Goal: Task Accomplishment & Management: Manage account settings

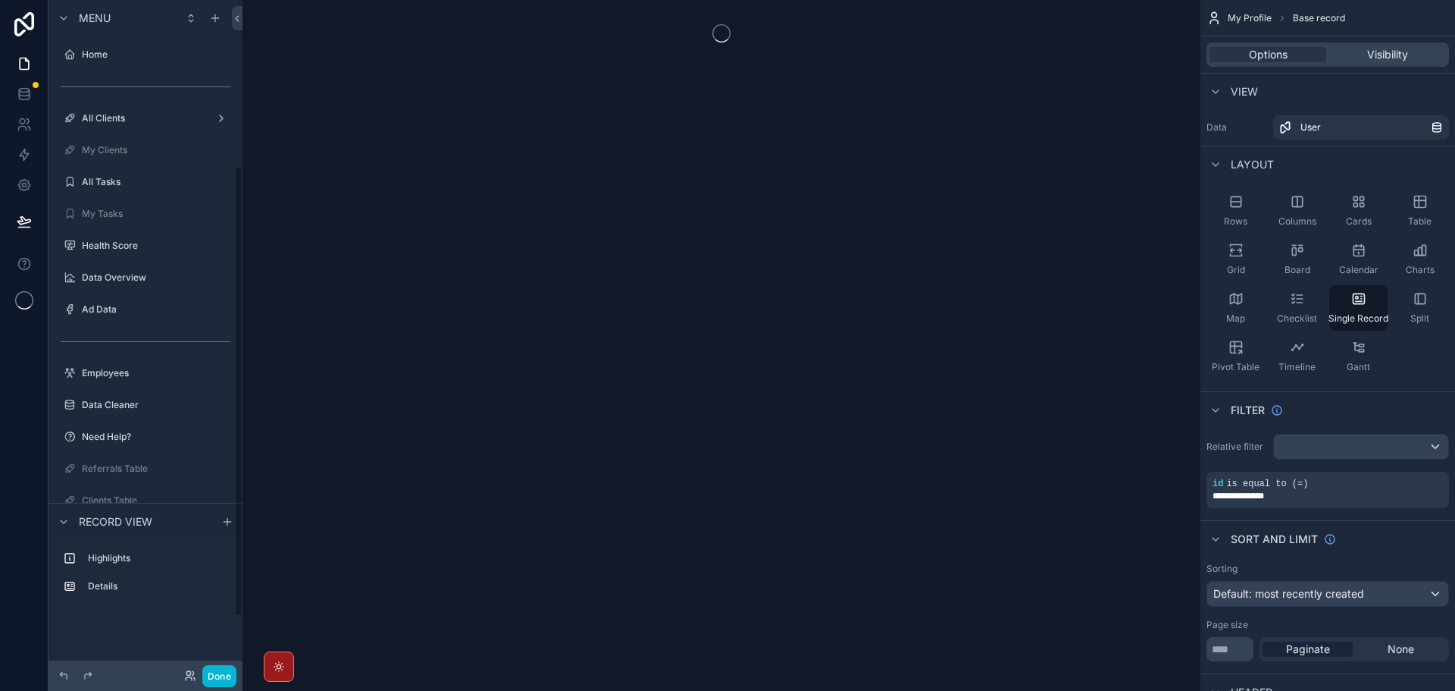
scroll to position [248, 0]
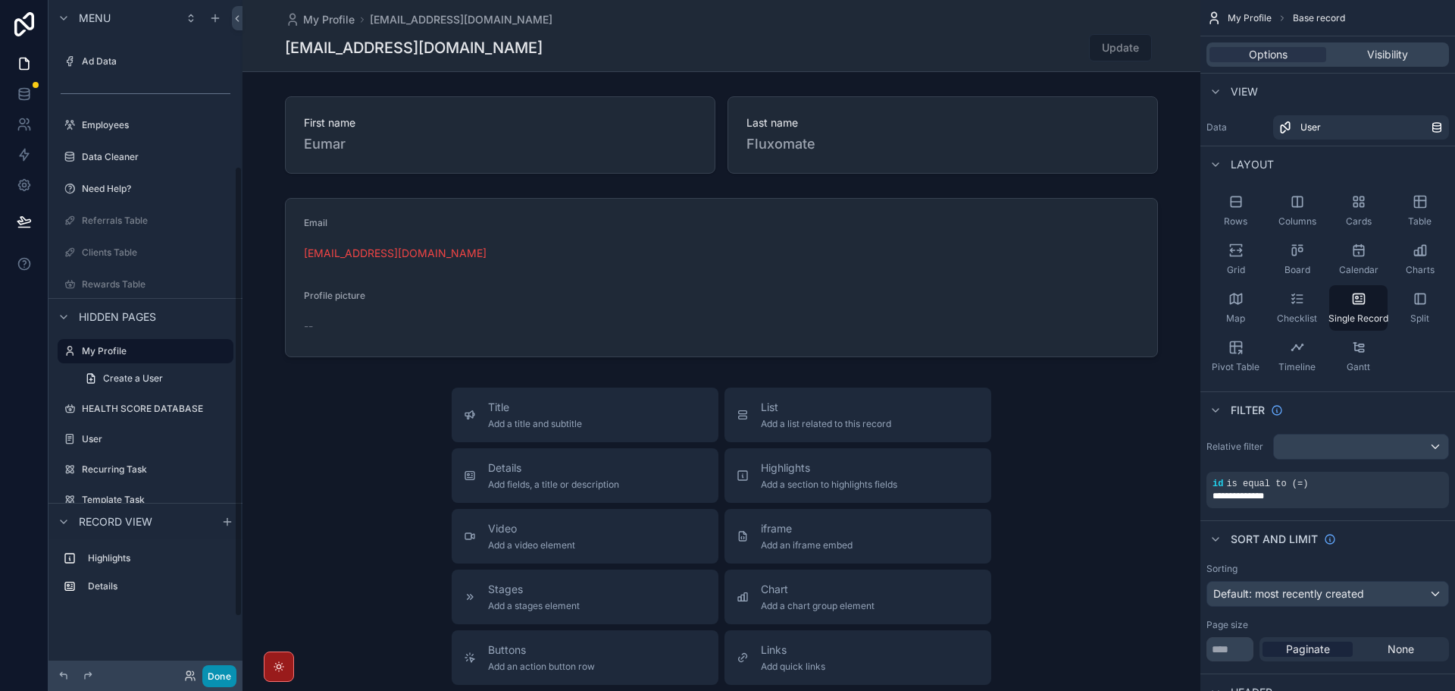
click at [221, 675] on button "Done" at bounding box center [219, 676] width 34 height 22
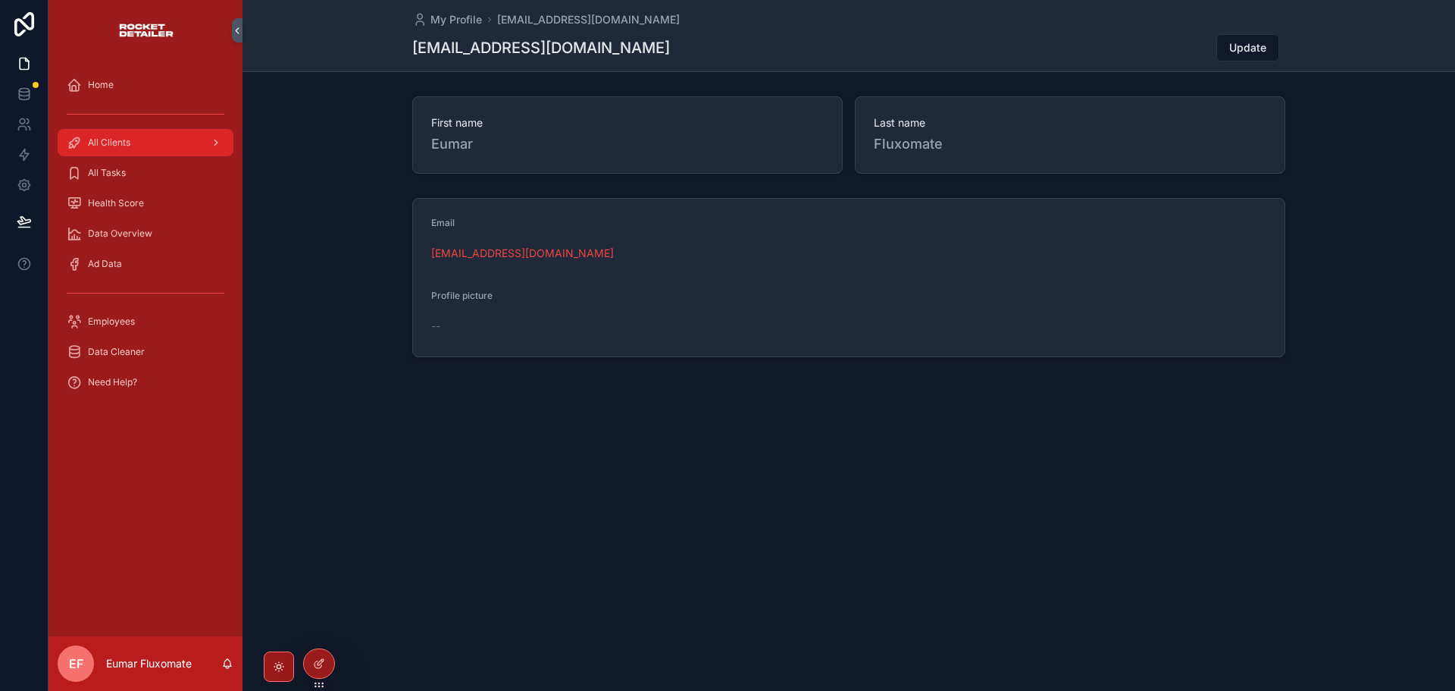
click at [127, 139] on span "All Clients" at bounding box center [109, 142] width 42 height 12
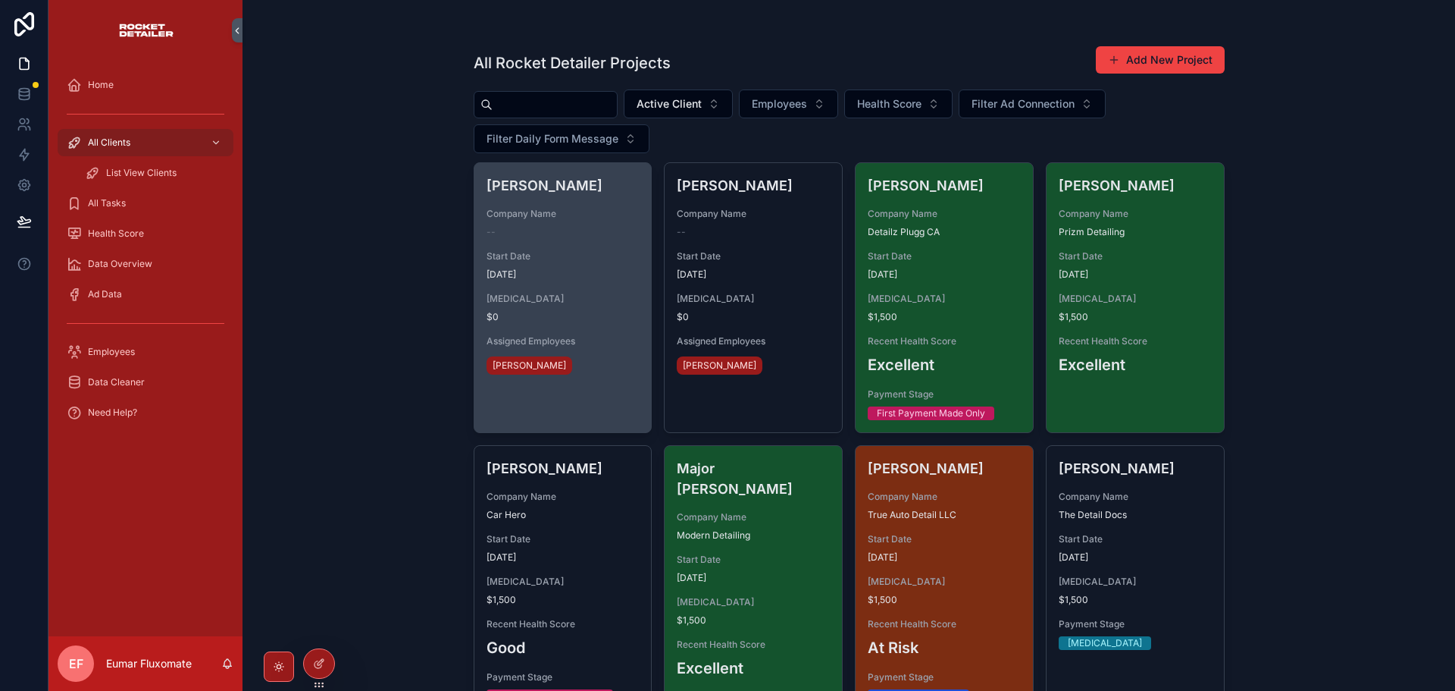
click at [583, 265] on div "Start Date [DATE]" at bounding box center [563, 265] width 153 height 30
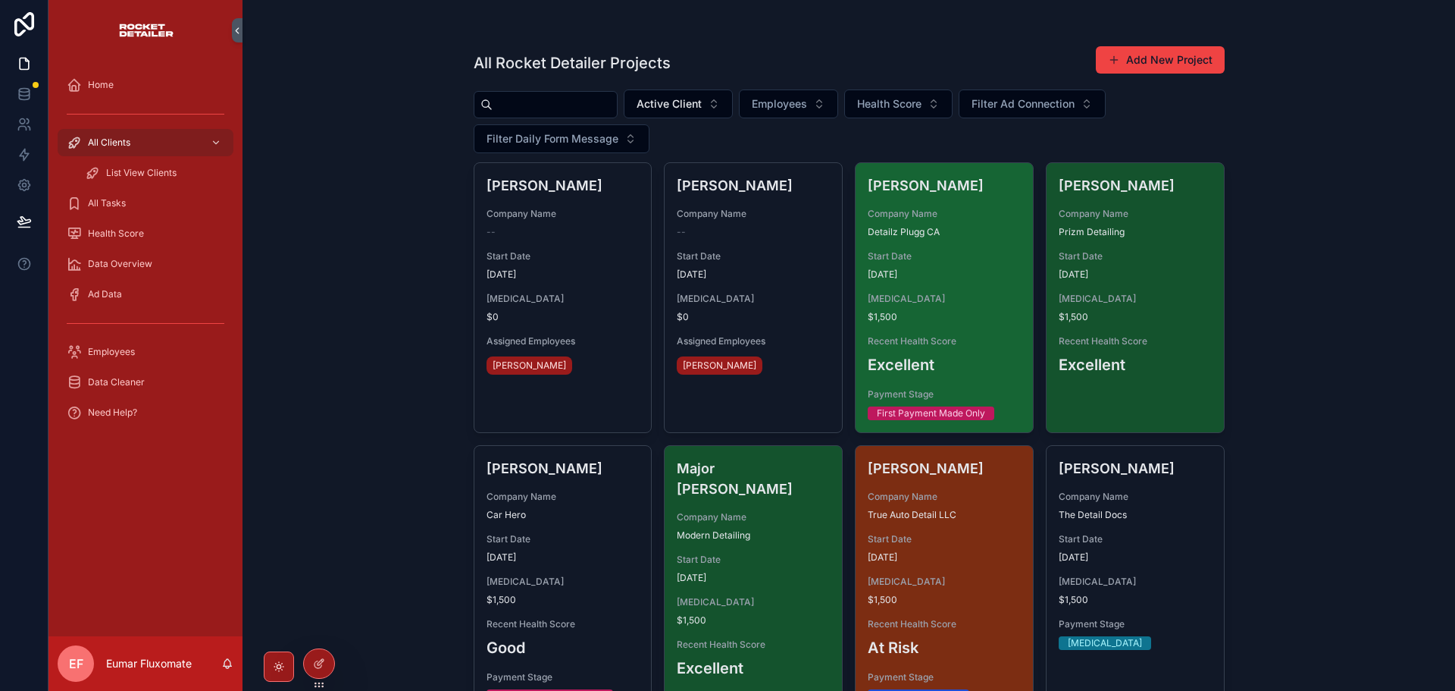
click at [958, 315] on span "$1,500" at bounding box center [944, 317] width 153 height 12
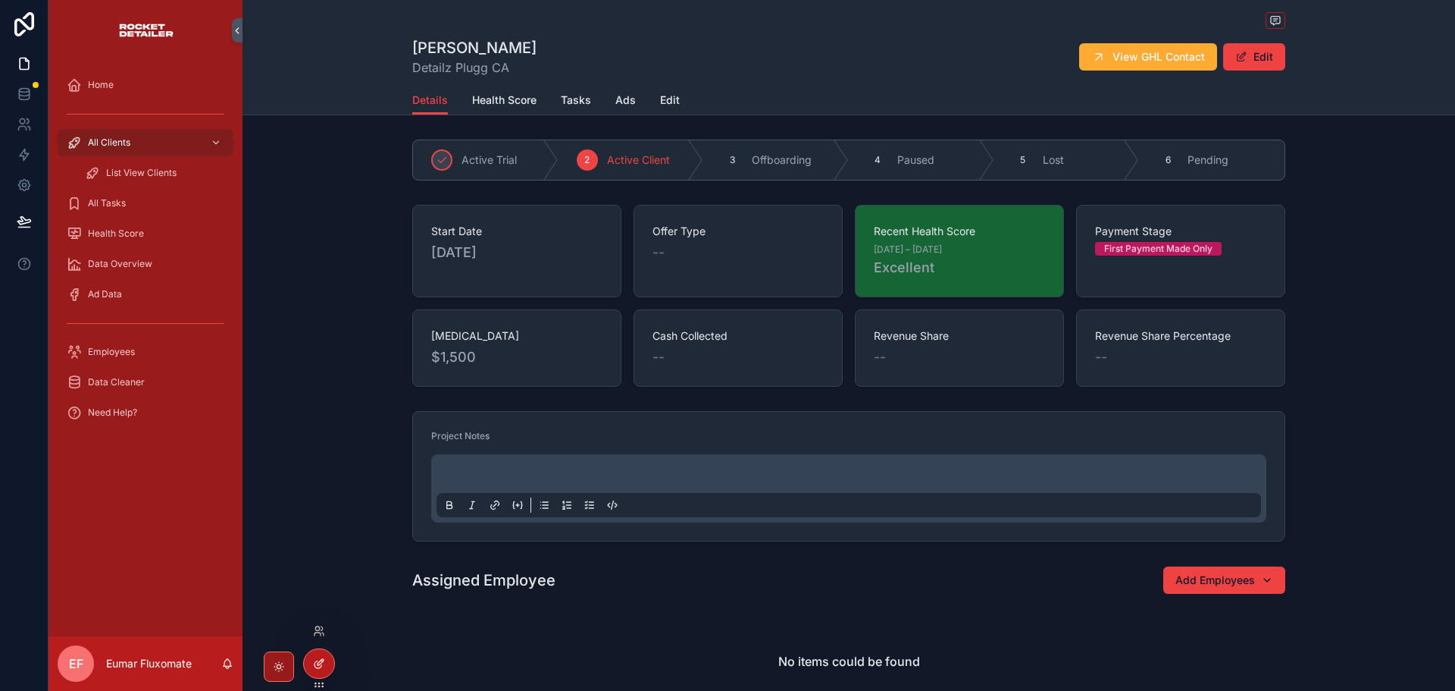
click at [321, 662] on icon at bounding box center [319, 663] width 12 height 12
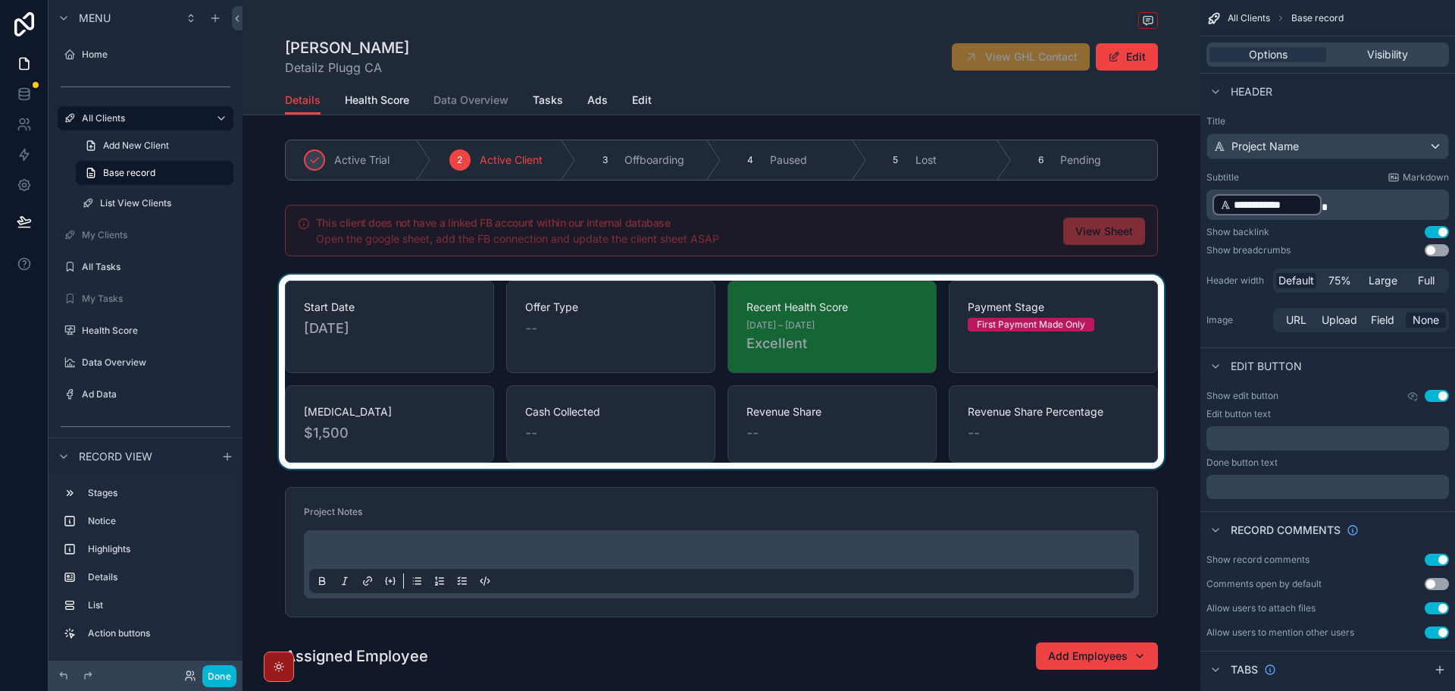
click at [1094, 322] on div "scrollable content" at bounding box center [722, 371] width 958 height 194
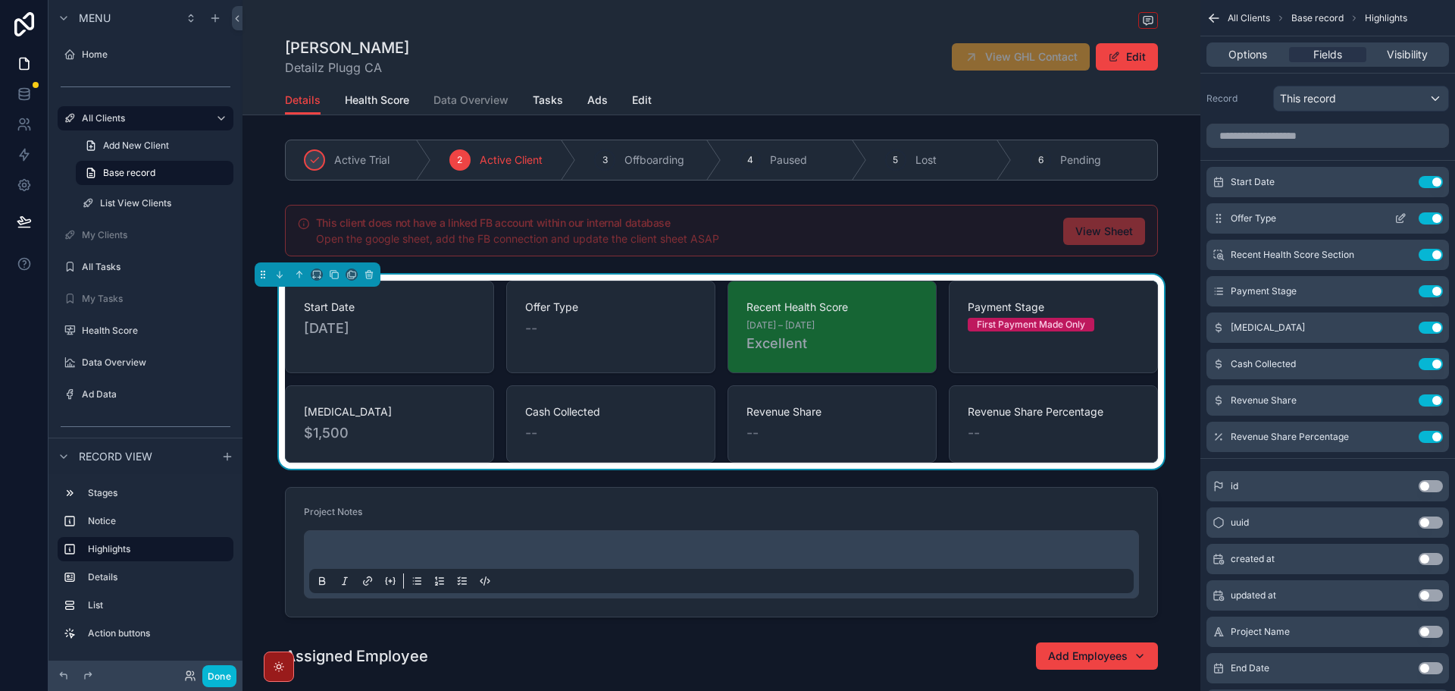
click at [1405, 219] on icon "scrollable content" at bounding box center [1401, 218] width 12 height 12
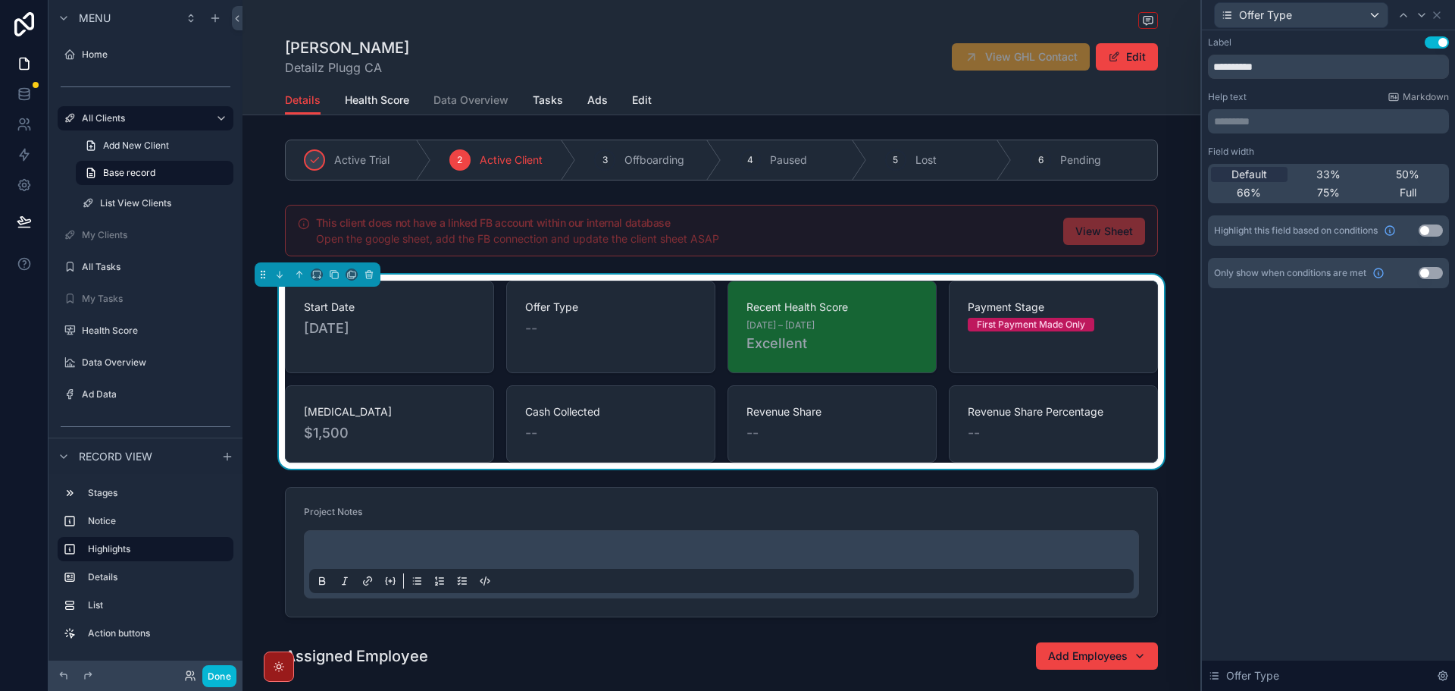
click at [1430, 270] on button "Use setting" at bounding box center [1431, 273] width 24 height 12
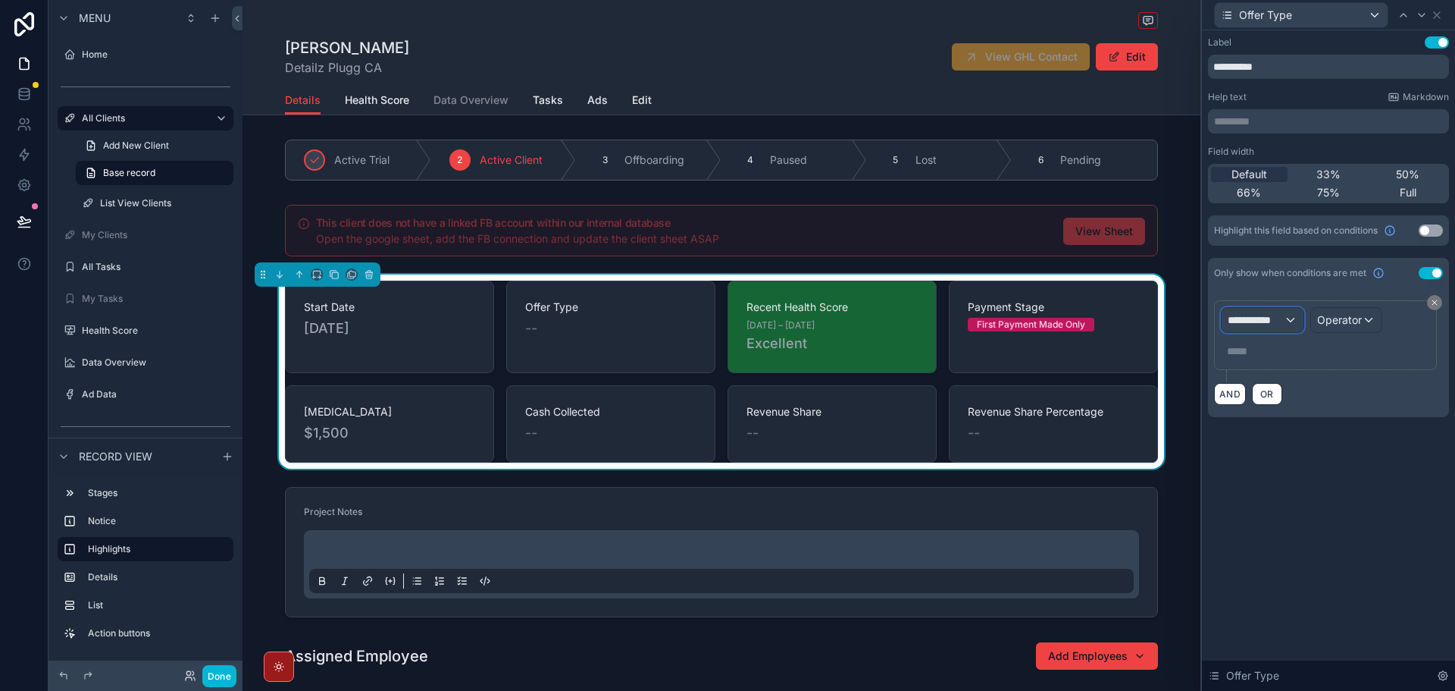
click at [1244, 309] on div "**********" at bounding box center [1263, 320] width 82 height 24
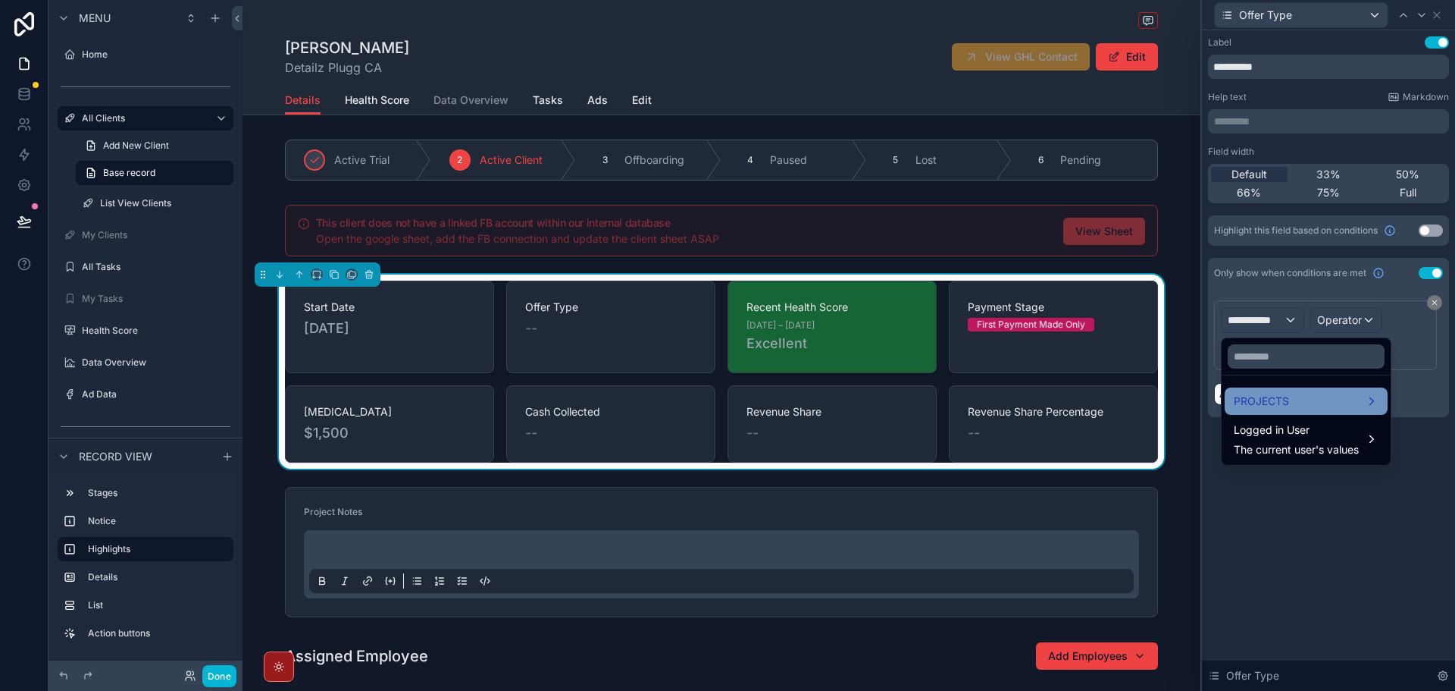
click at [1267, 407] on span "PROJECTS" at bounding box center [1261, 401] width 55 height 18
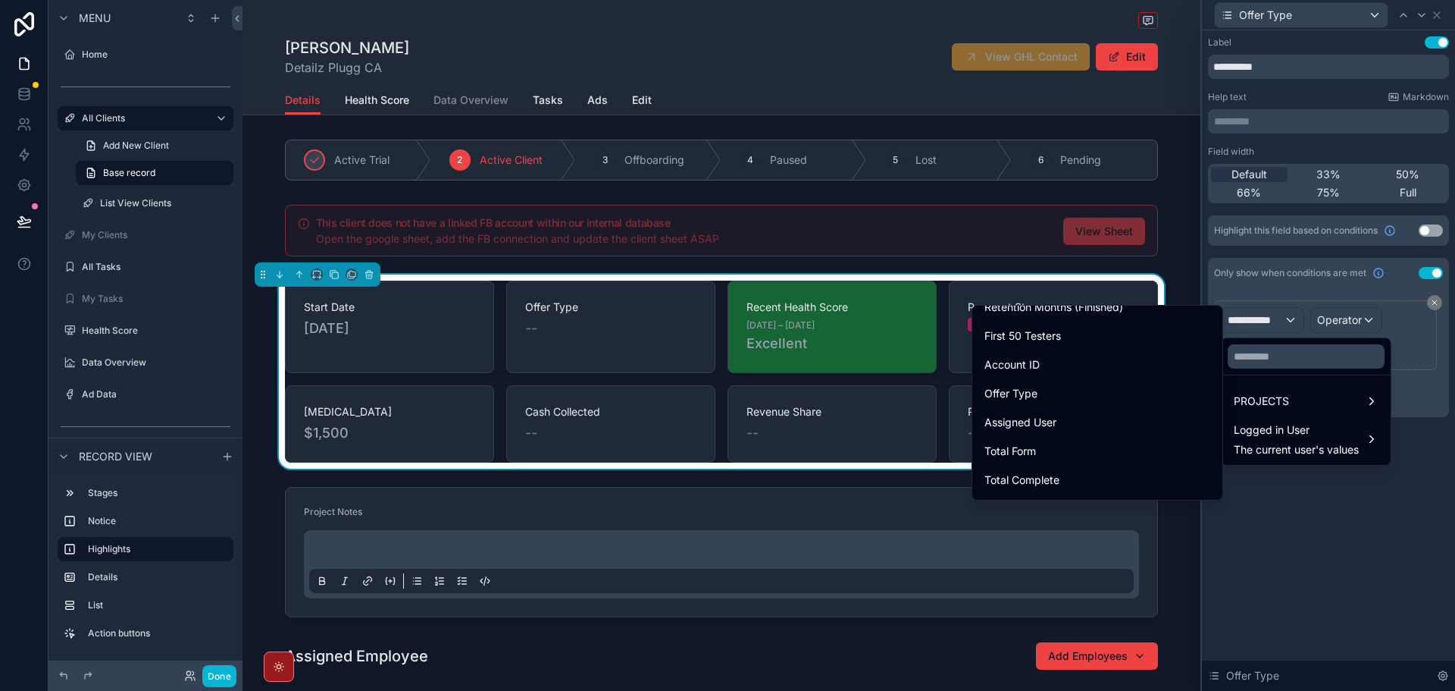
scroll to position [985, 0]
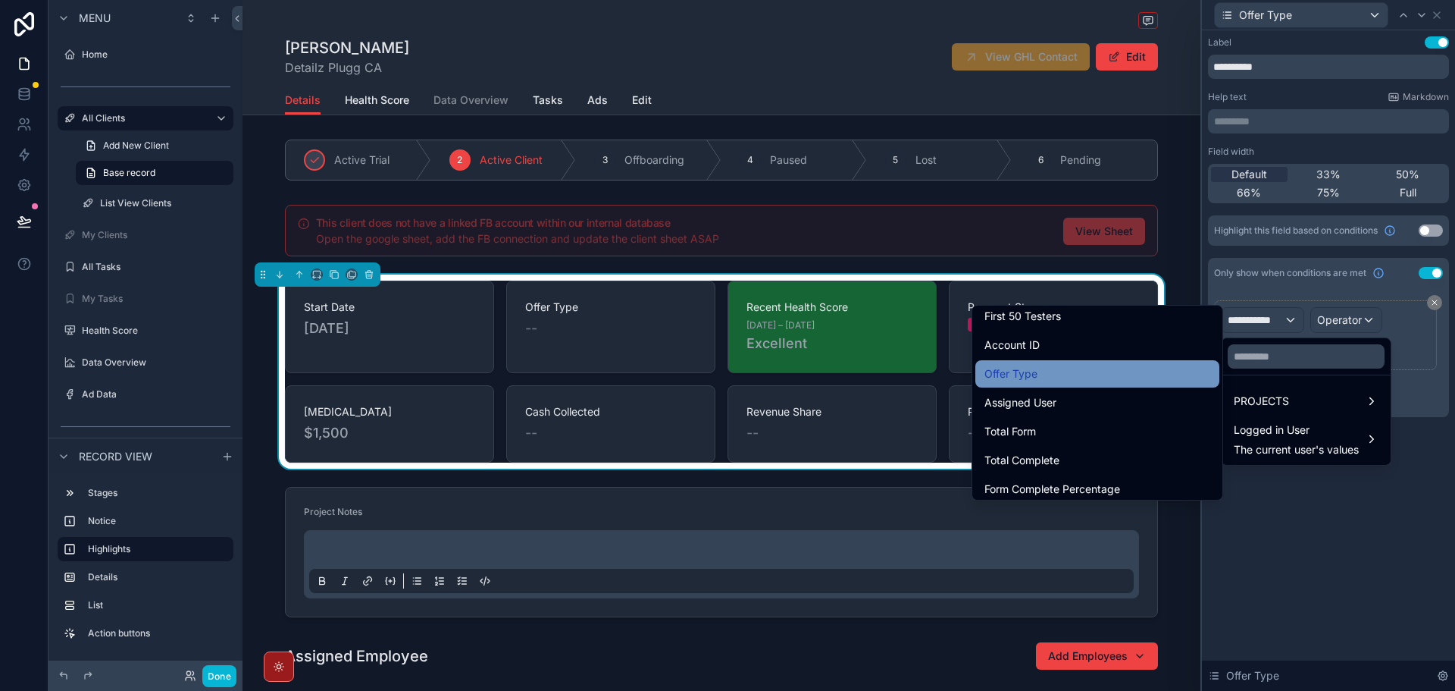
click at [1066, 363] on div "Offer Type" at bounding box center [1098, 373] width 244 height 27
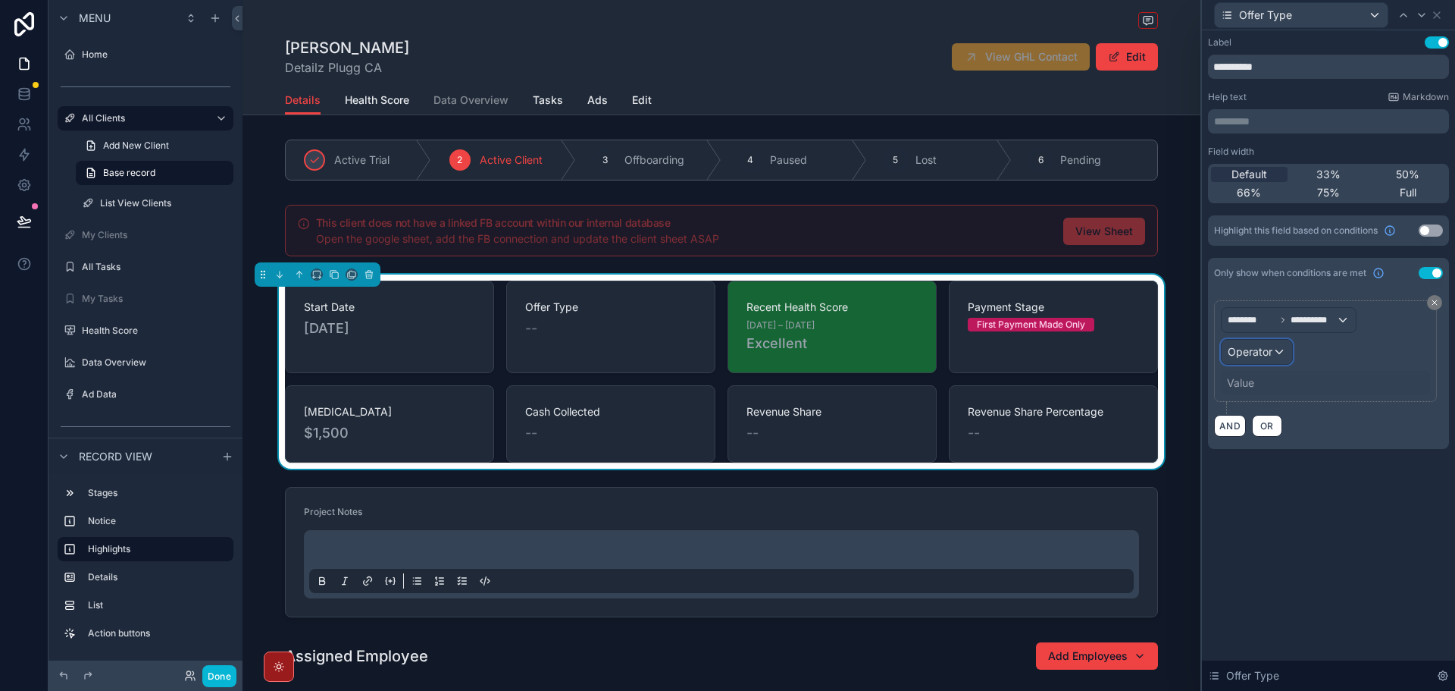
click at [1267, 355] on span "Operator" at bounding box center [1250, 351] width 45 height 13
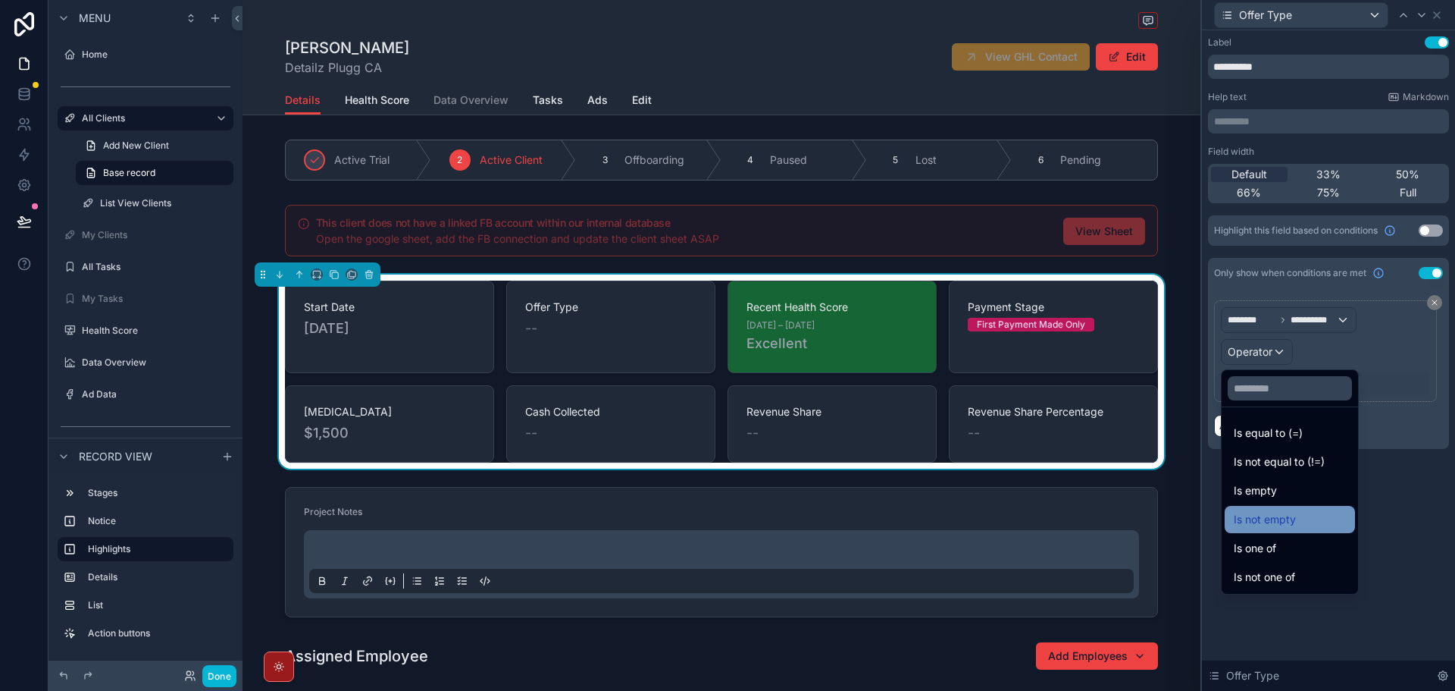
click at [1289, 520] on span "Is not empty" at bounding box center [1265, 519] width 62 height 18
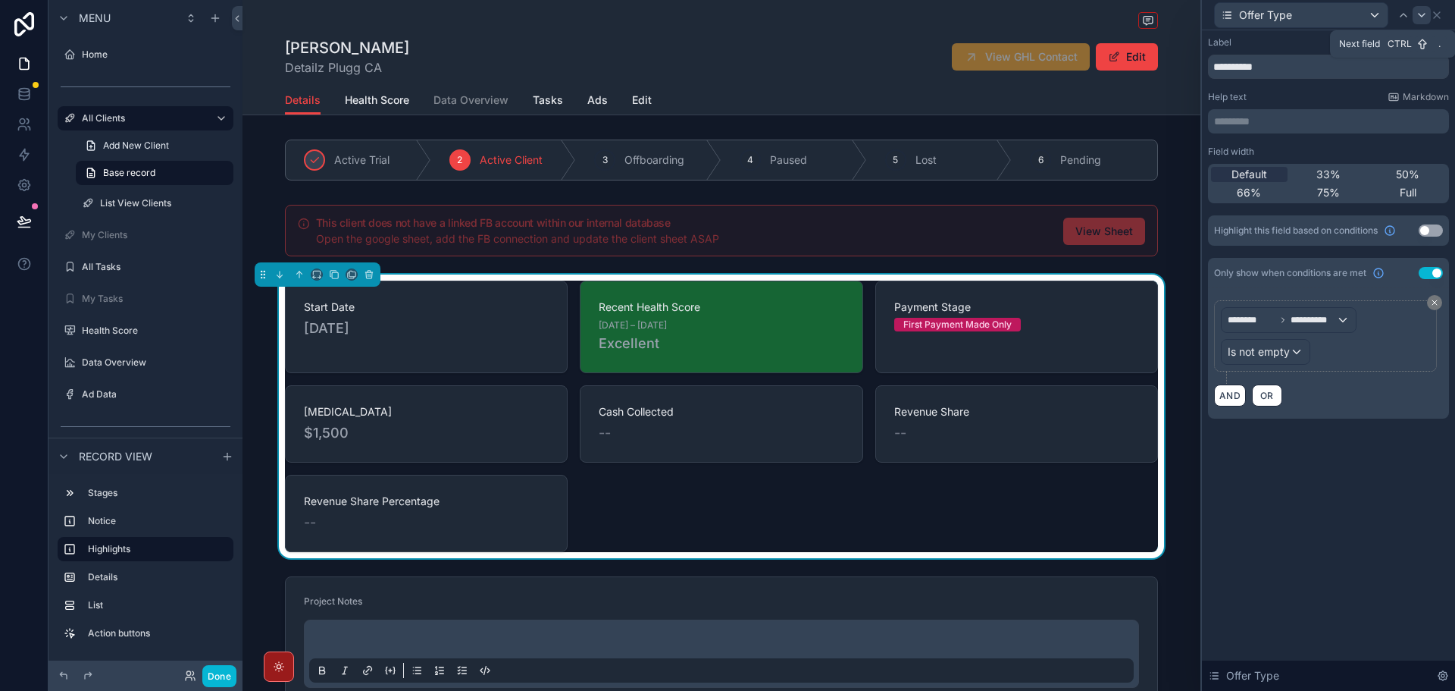
click at [1421, 23] on div at bounding box center [1422, 15] width 18 height 18
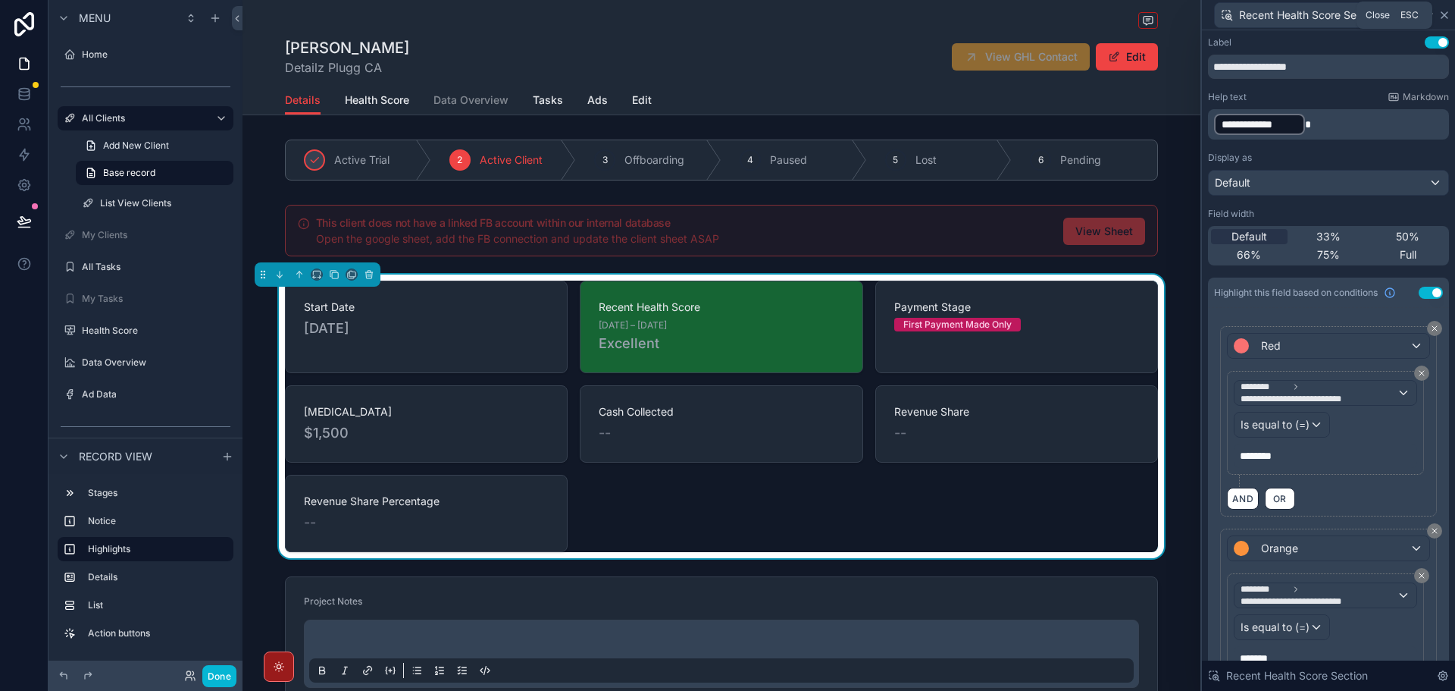
click at [1444, 16] on icon at bounding box center [1445, 15] width 6 height 6
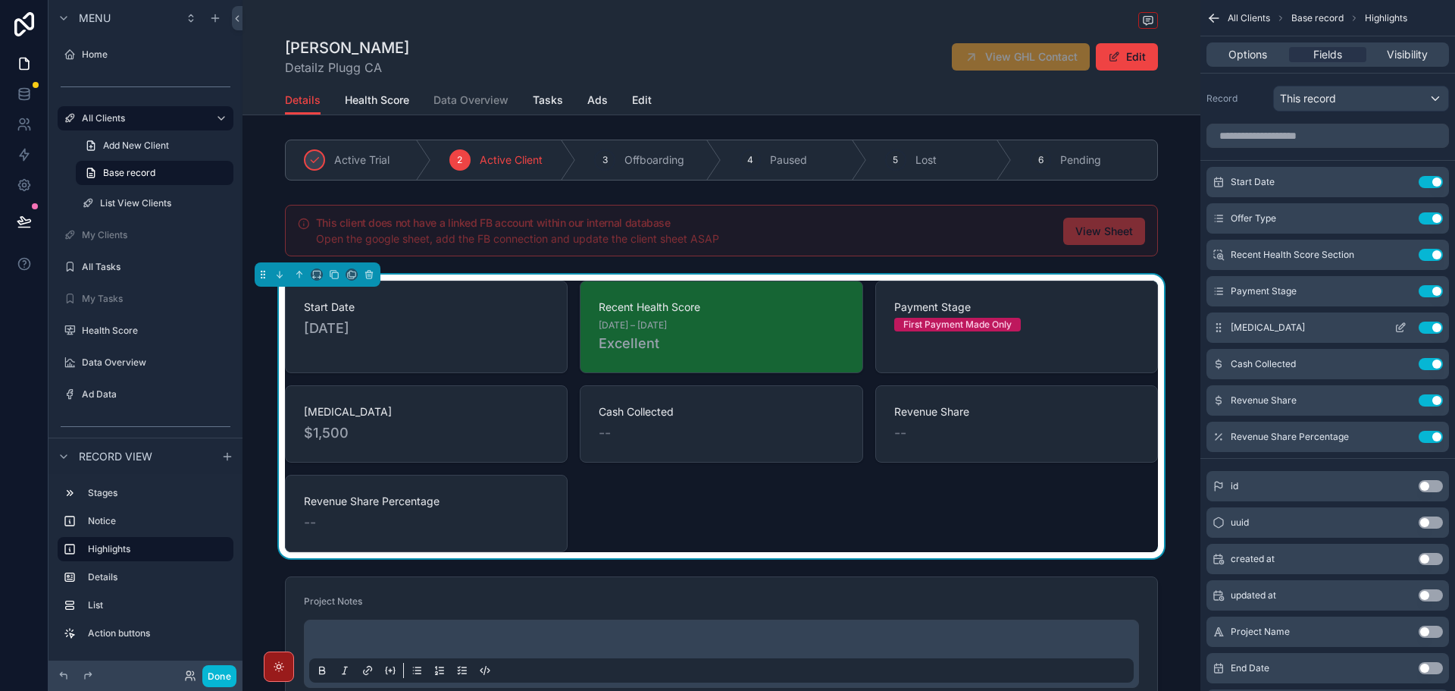
click at [1401, 327] on icon "scrollable content" at bounding box center [1401, 327] width 12 height 12
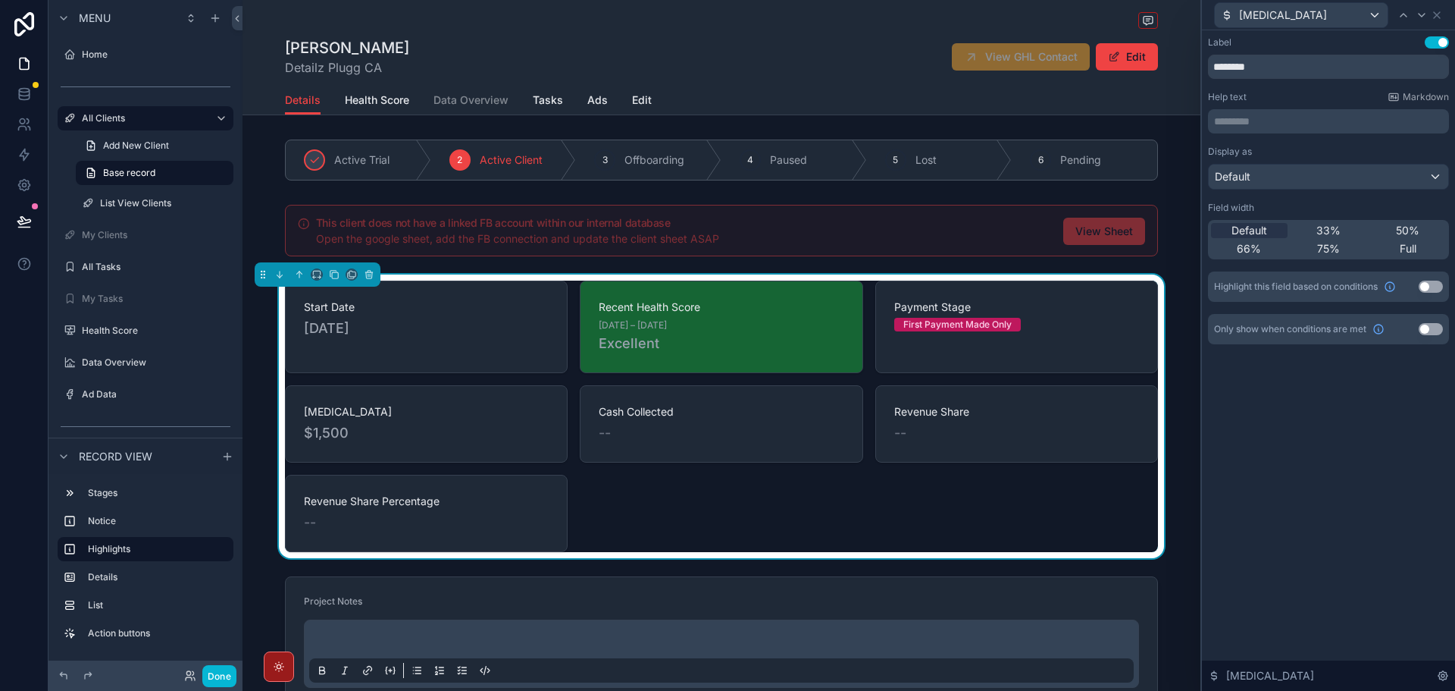
click at [1430, 332] on button "Use setting" at bounding box center [1431, 329] width 24 height 12
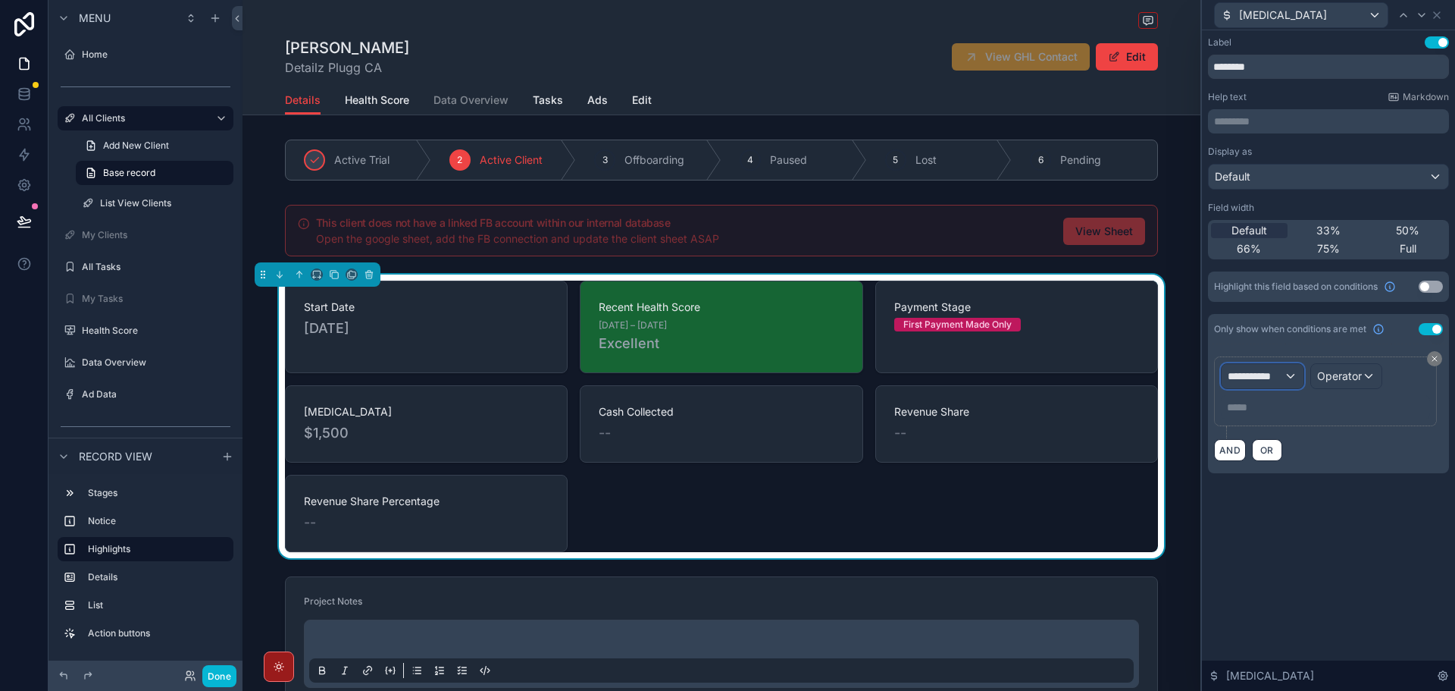
click at [1283, 377] on span "**********" at bounding box center [1256, 375] width 56 height 15
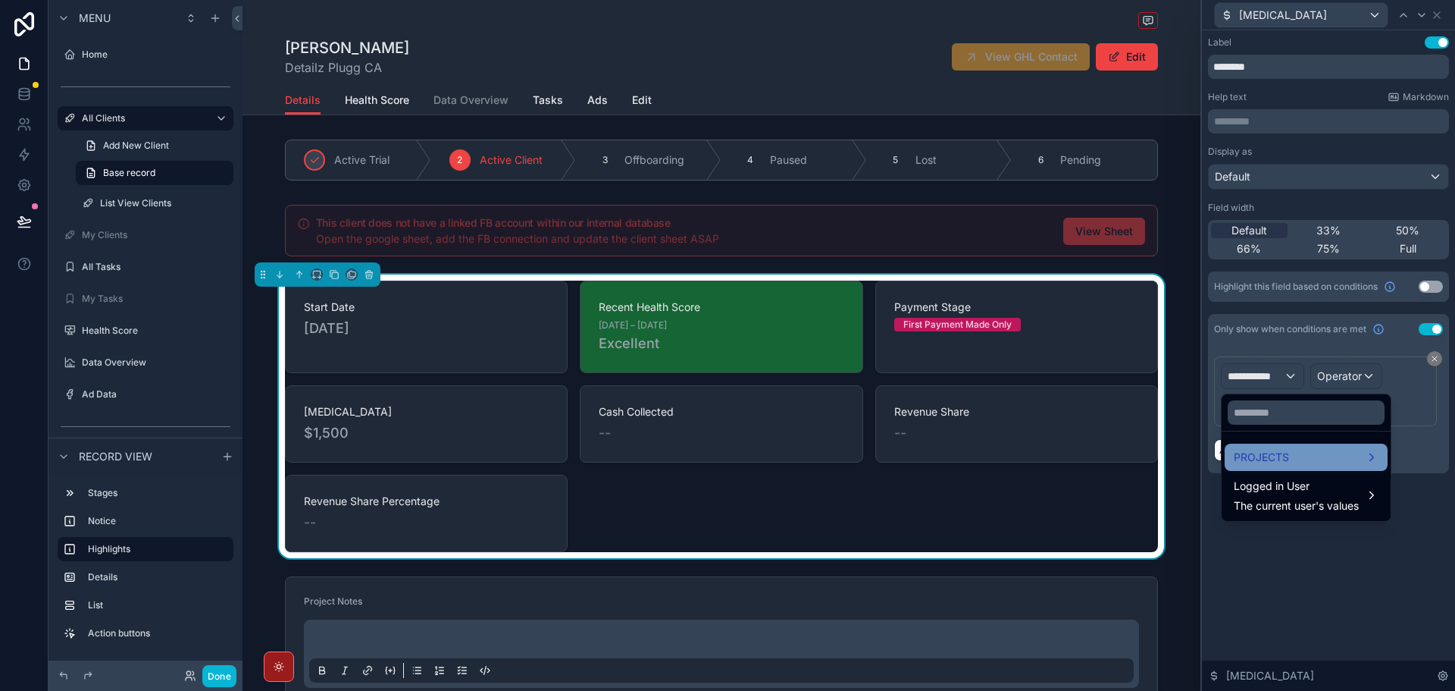
click at [1319, 465] on div "PROJECTS" at bounding box center [1306, 457] width 145 height 18
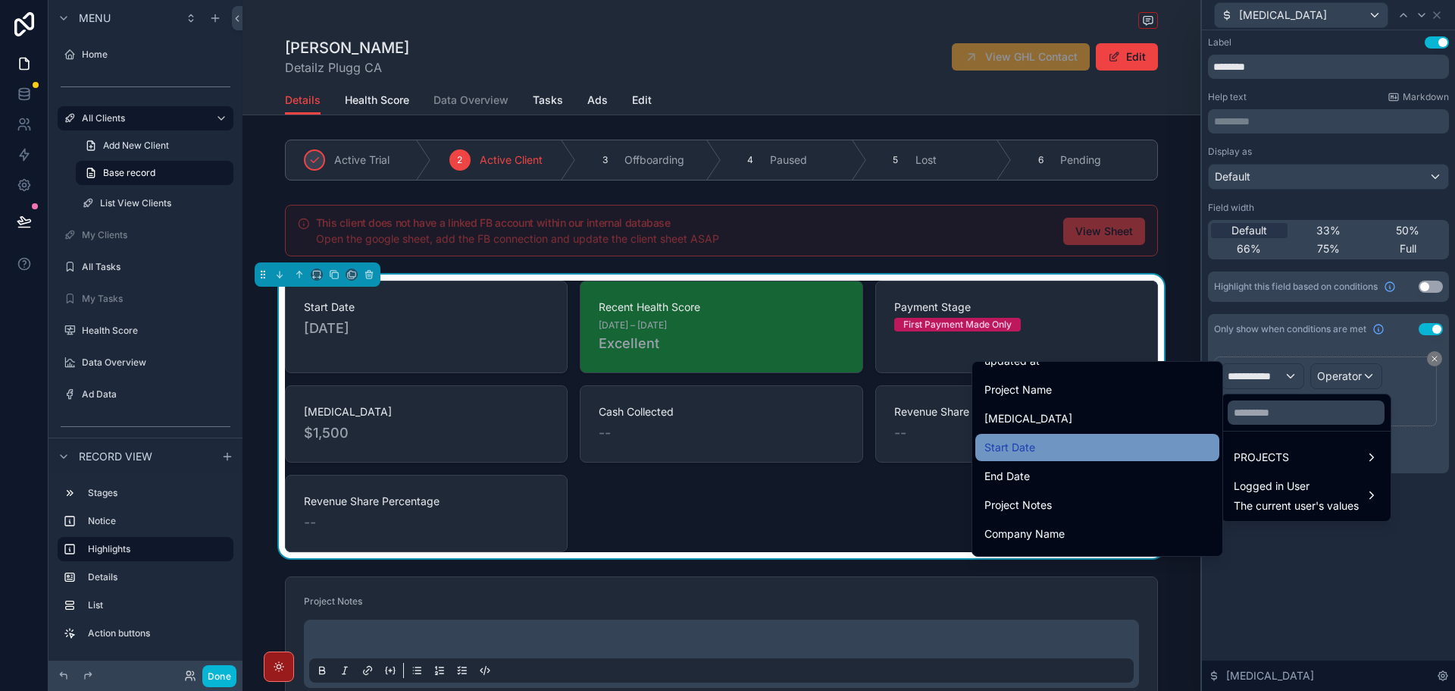
scroll to position [77, 0]
click at [1088, 447] on div "[MEDICAL_DATA]" at bounding box center [1098, 445] width 226 height 18
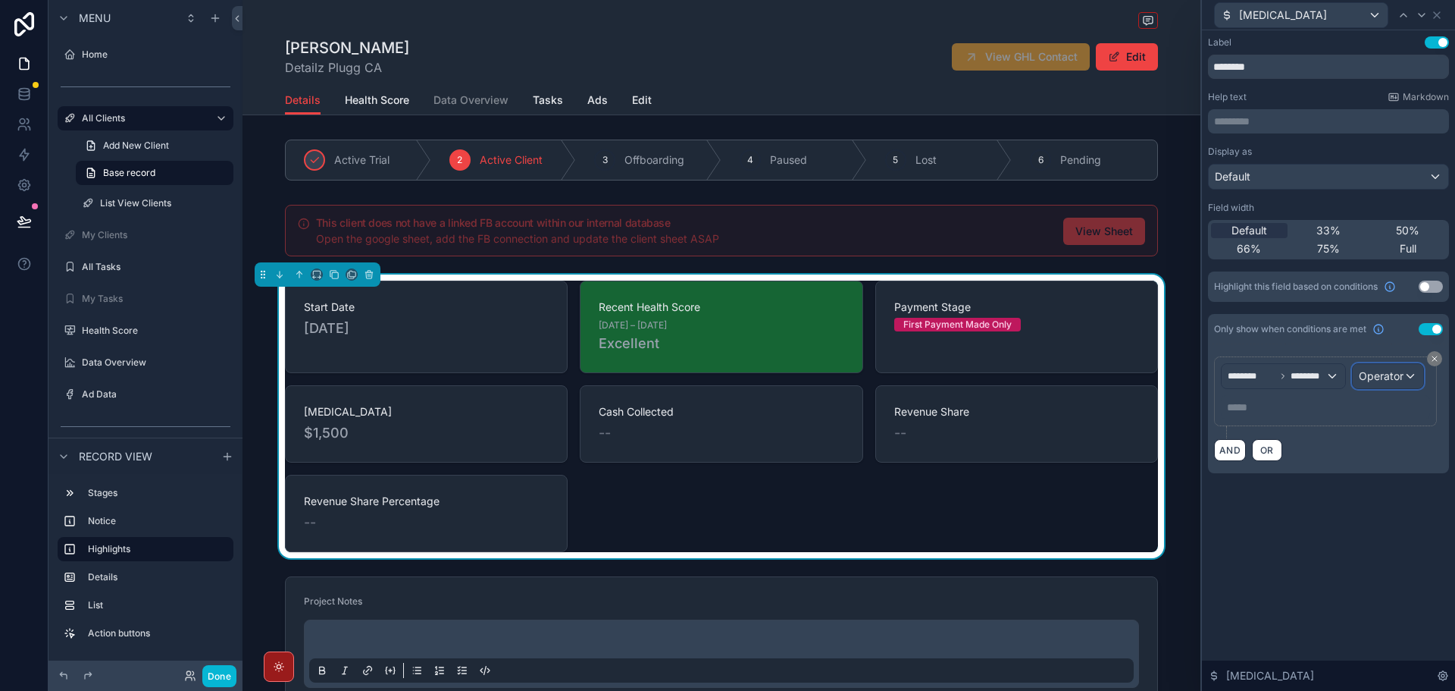
click at [1407, 372] on div "Operator" at bounding box center [1388, 376] width 70 height 24
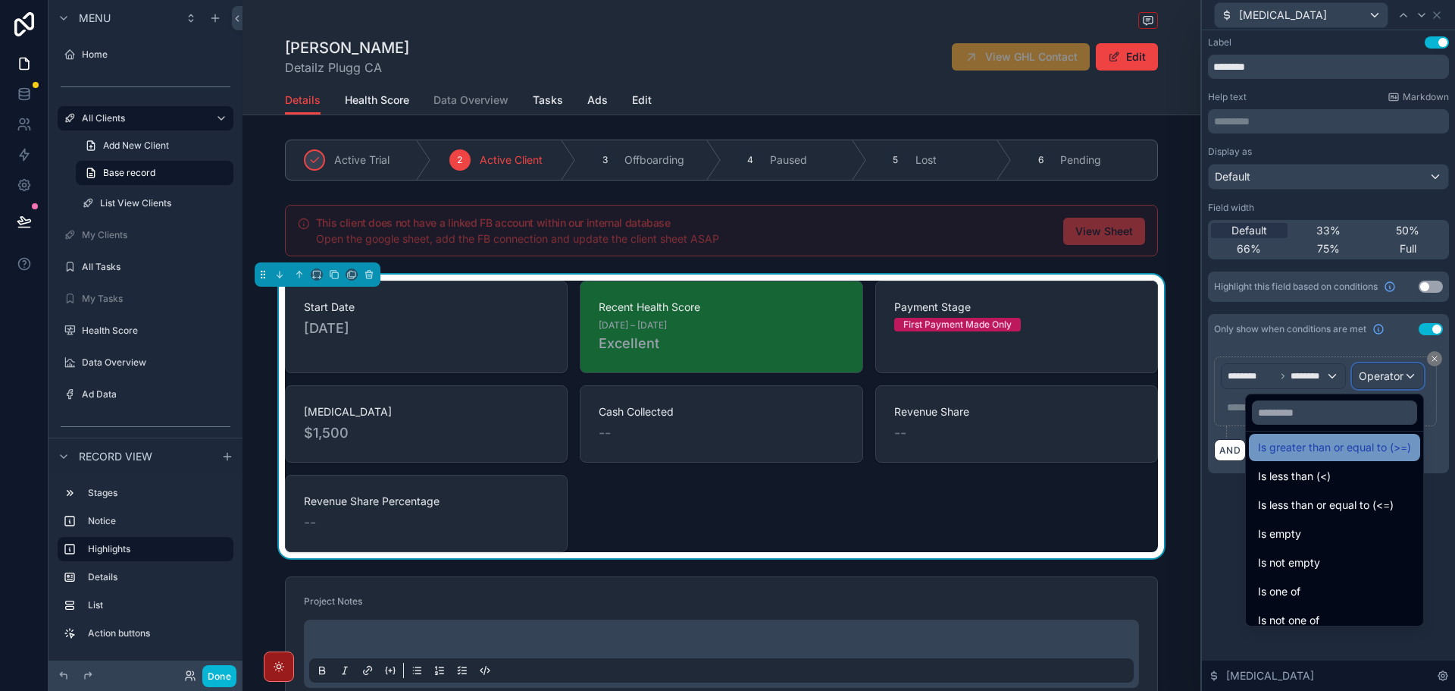
scroll to position [108, 0]
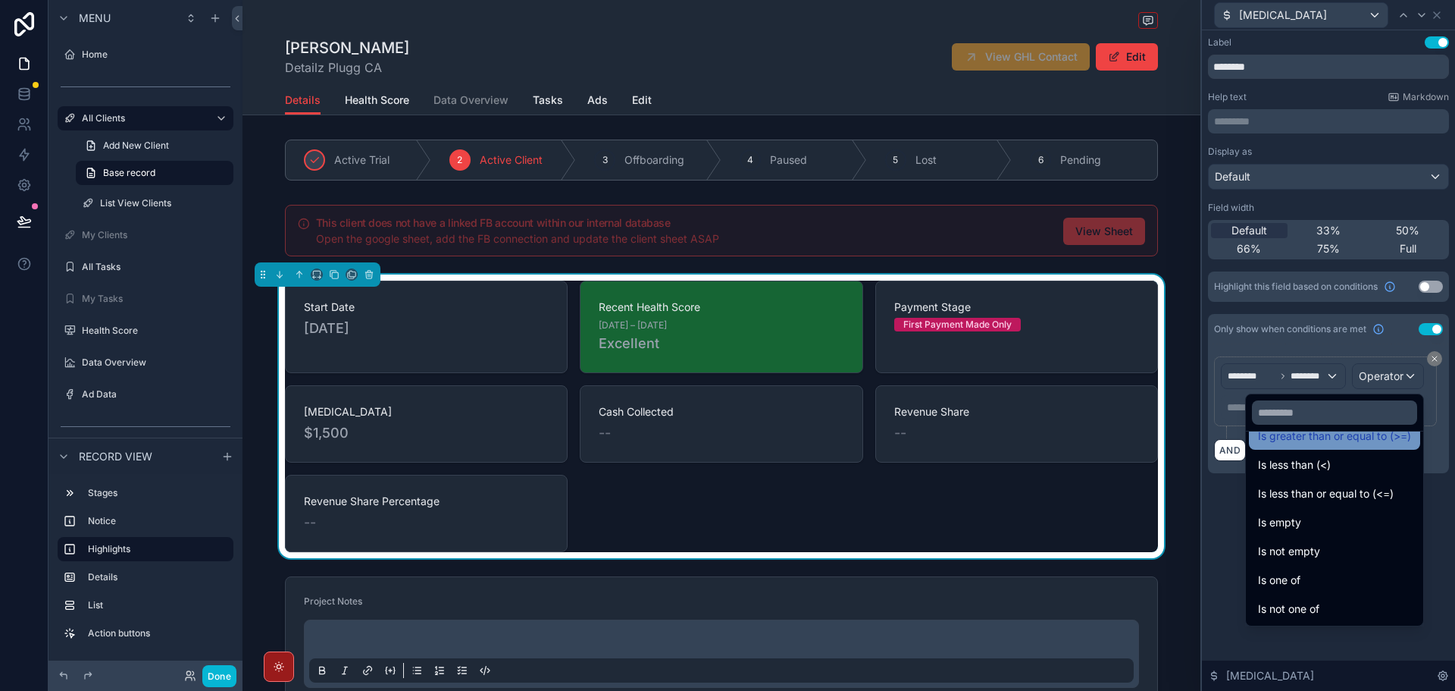
click at [1340, 551] on div "Is not empty" at bounding box center [1334, 551] width 153 height 18
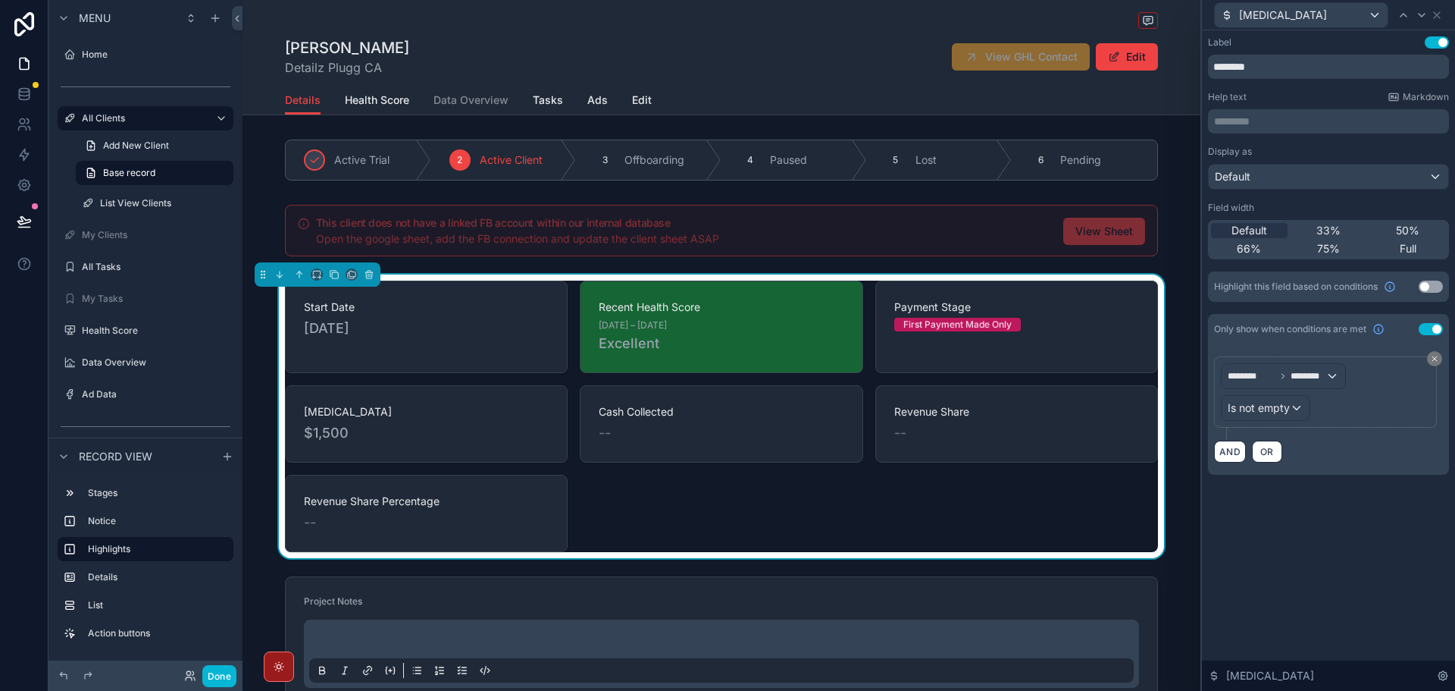
click at [1323, 527] on div "Label Use setting ******** Help text Markdown ********* ﻿ Display as Default Fi…" at bounding box center [1328, 360] width 253 height 660
click at [1425, 10] on icon at bounding box center [1422, 15] width 12 height 12
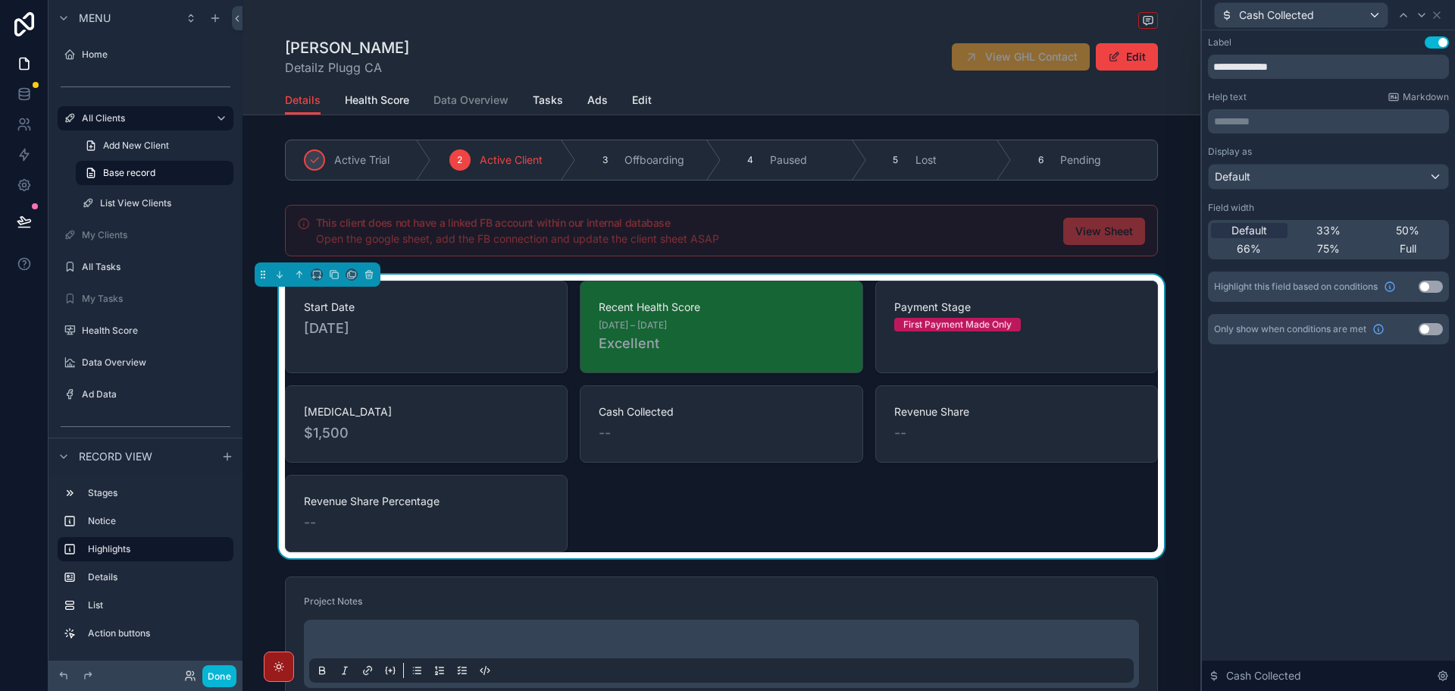
click at [1434, 331] on button "Use setting" at bounding box center [1431, 329] width 24 height 12
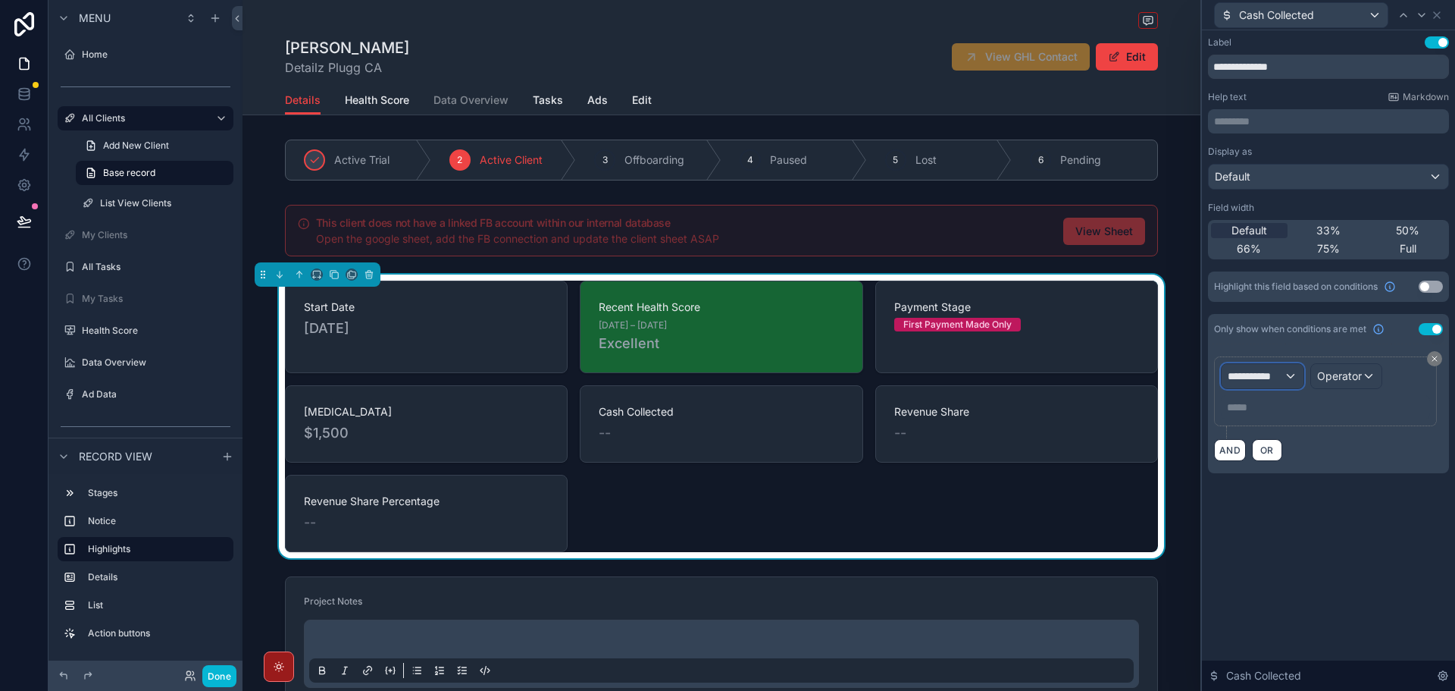
click at [1272, 377] on span "**********" at bounding box center [1256, 375] width 56 height 15
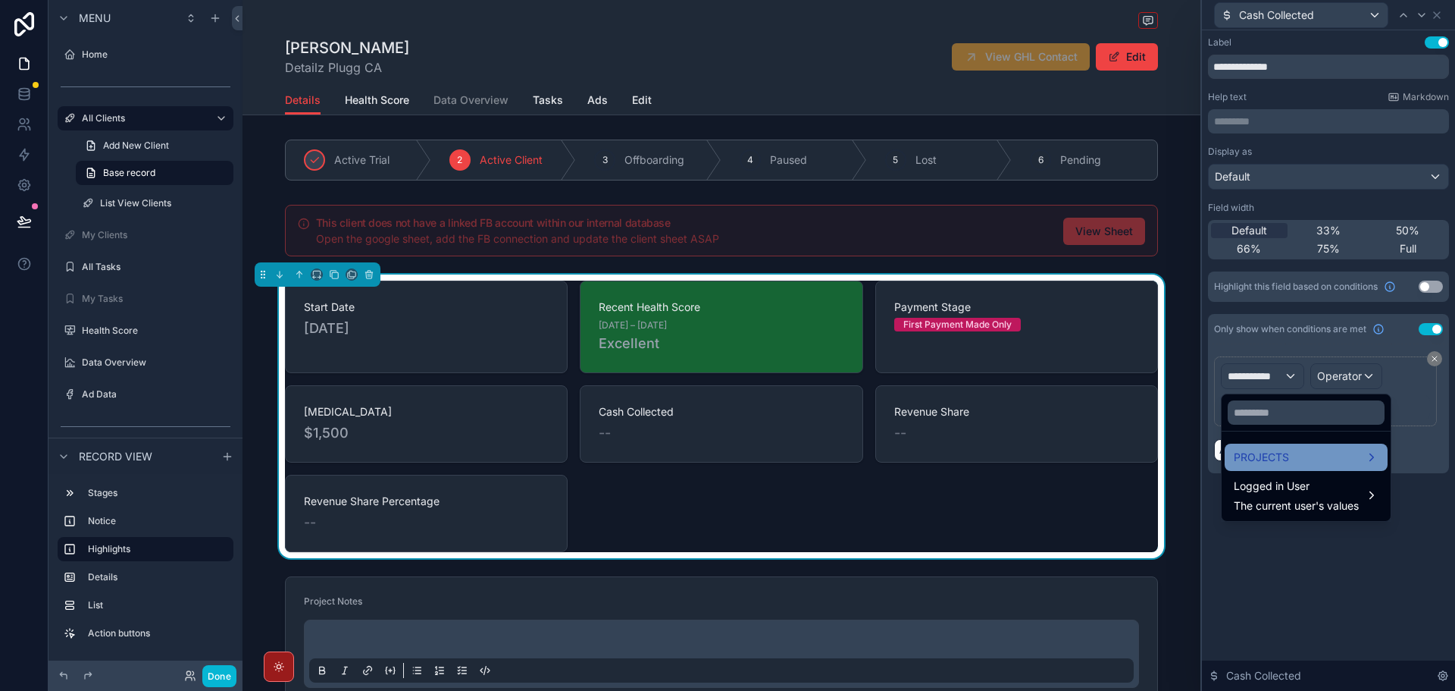
click at [1273, 446] on div "PROJECTS" at bounding box center [1306, 456] width 163 height 27
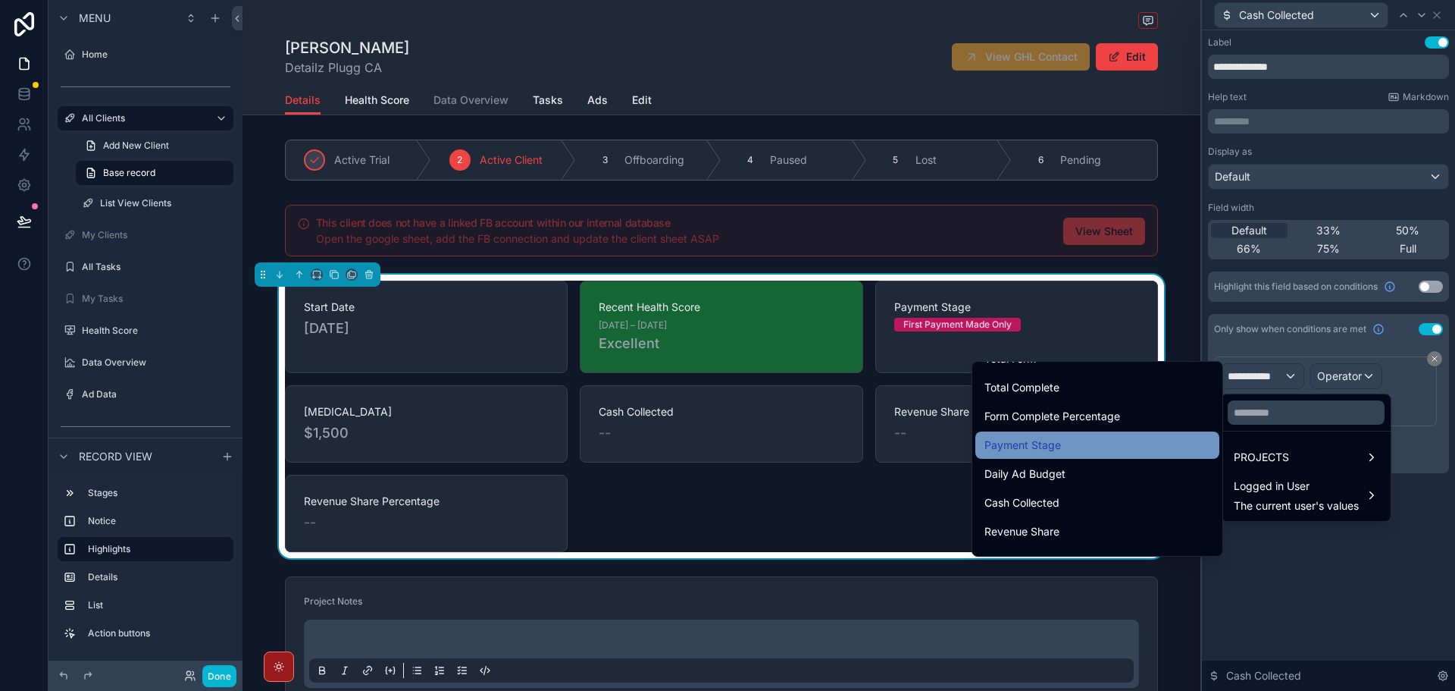
scroll to position [1137, 0]
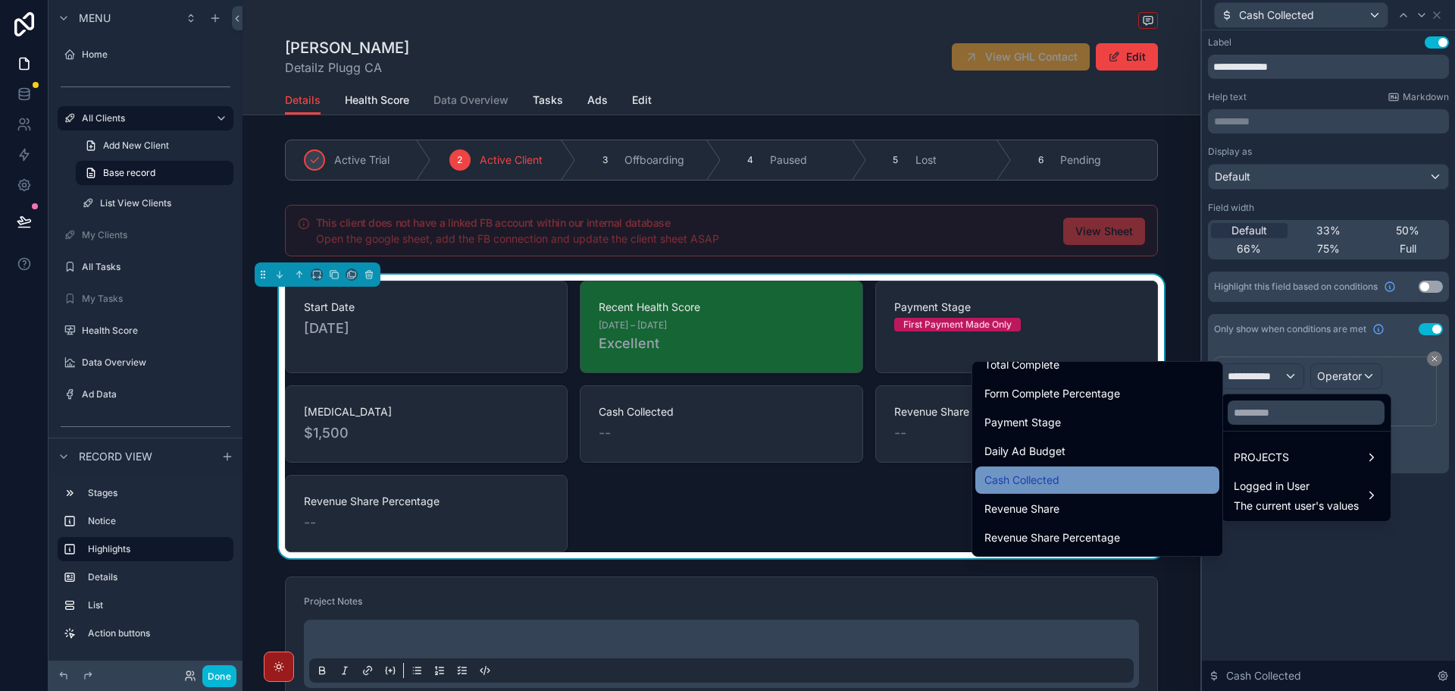
click at [1079, 481] on div "Cash Collected" at bounding box center [1098, 480] width 226 height 18
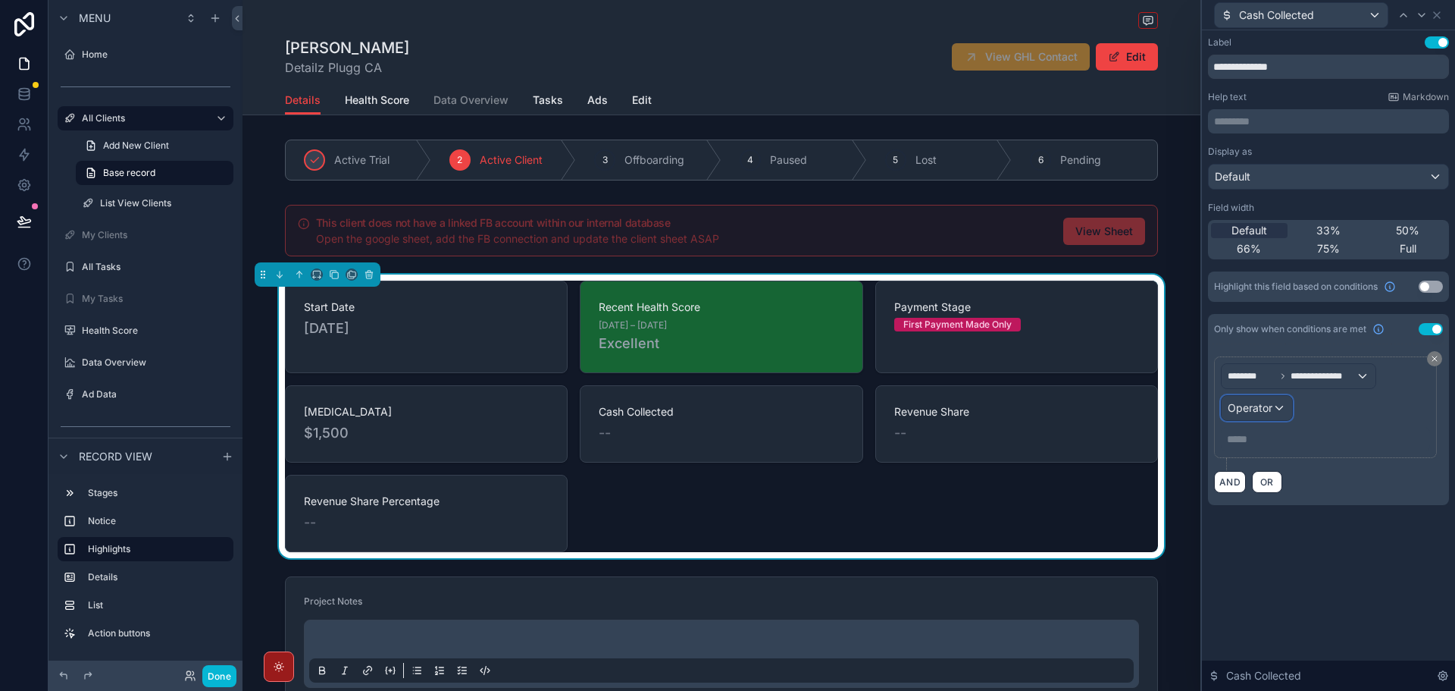
click at [1255, 406] on span "Operator" at bounding box center [1250, 407] width 45 height 13
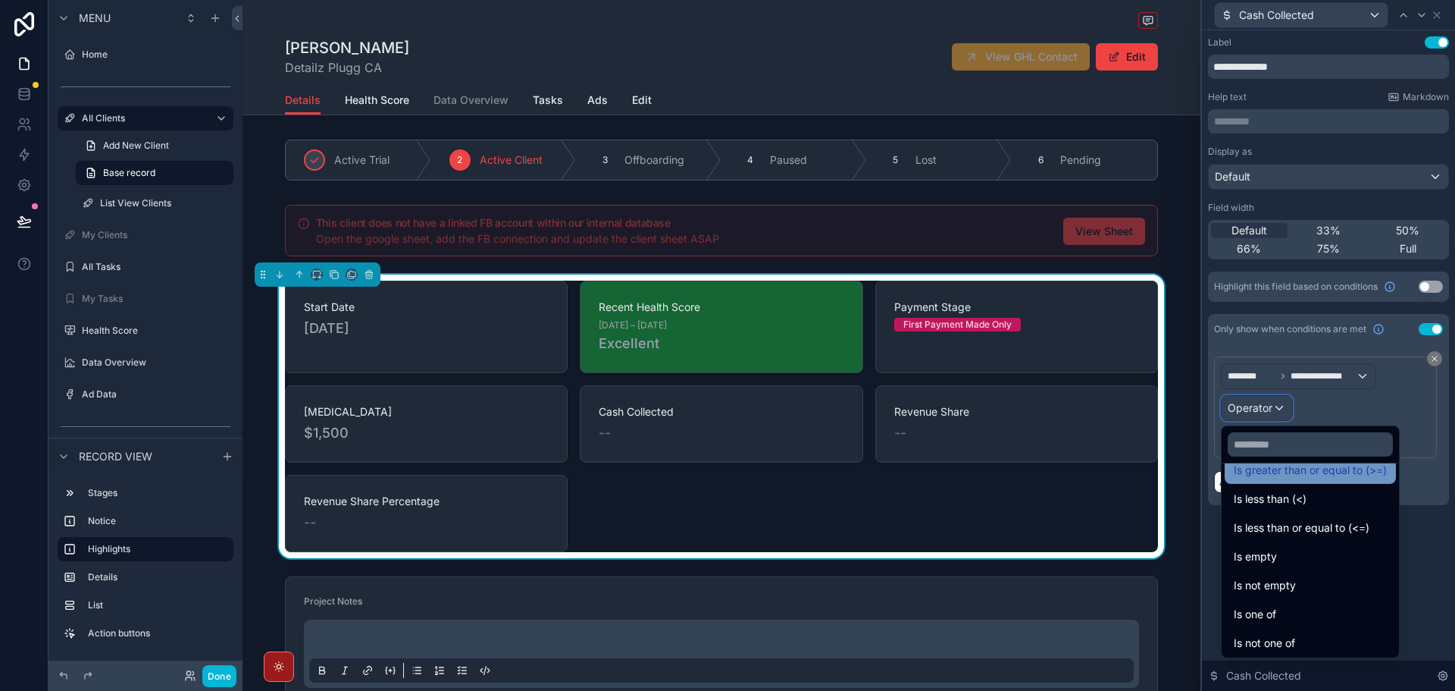
scroll to position [108, 0]
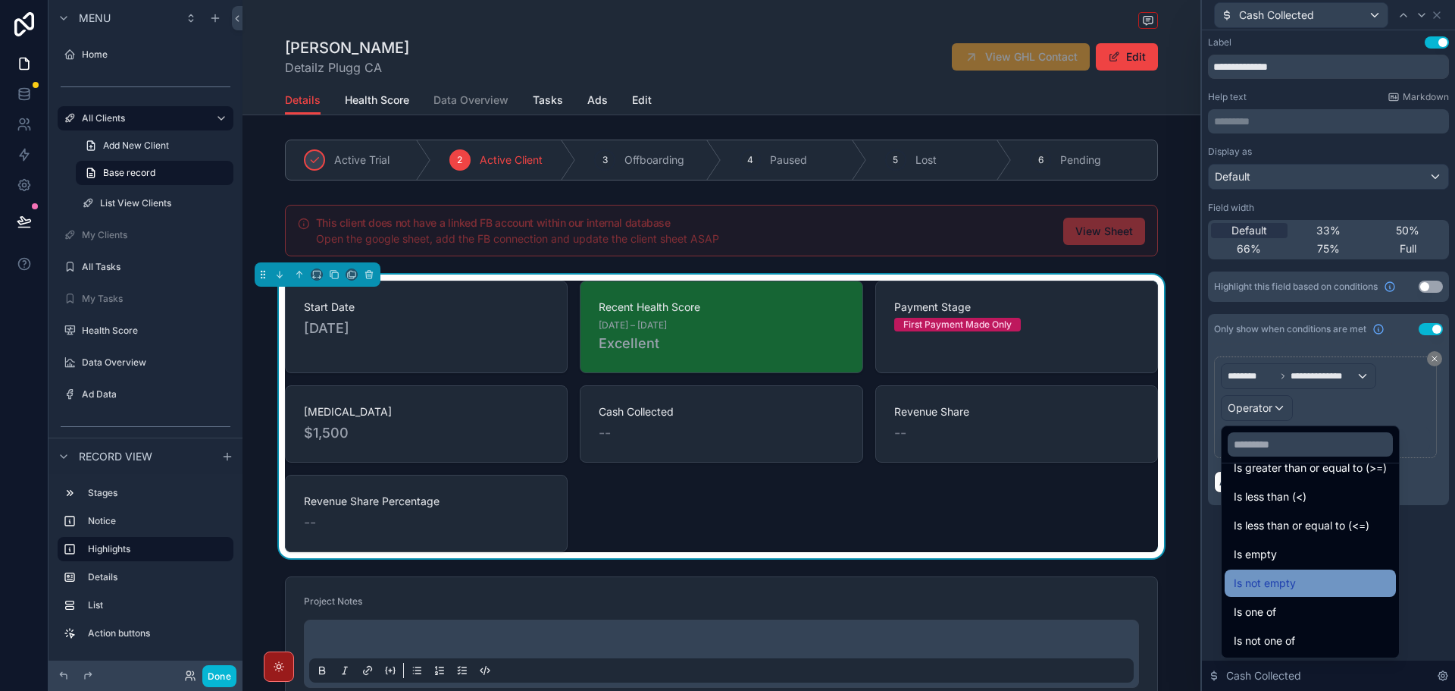
click at [1307, 589] on div "Is not empty" at bounding box center [1310, 583] width 153 height 18
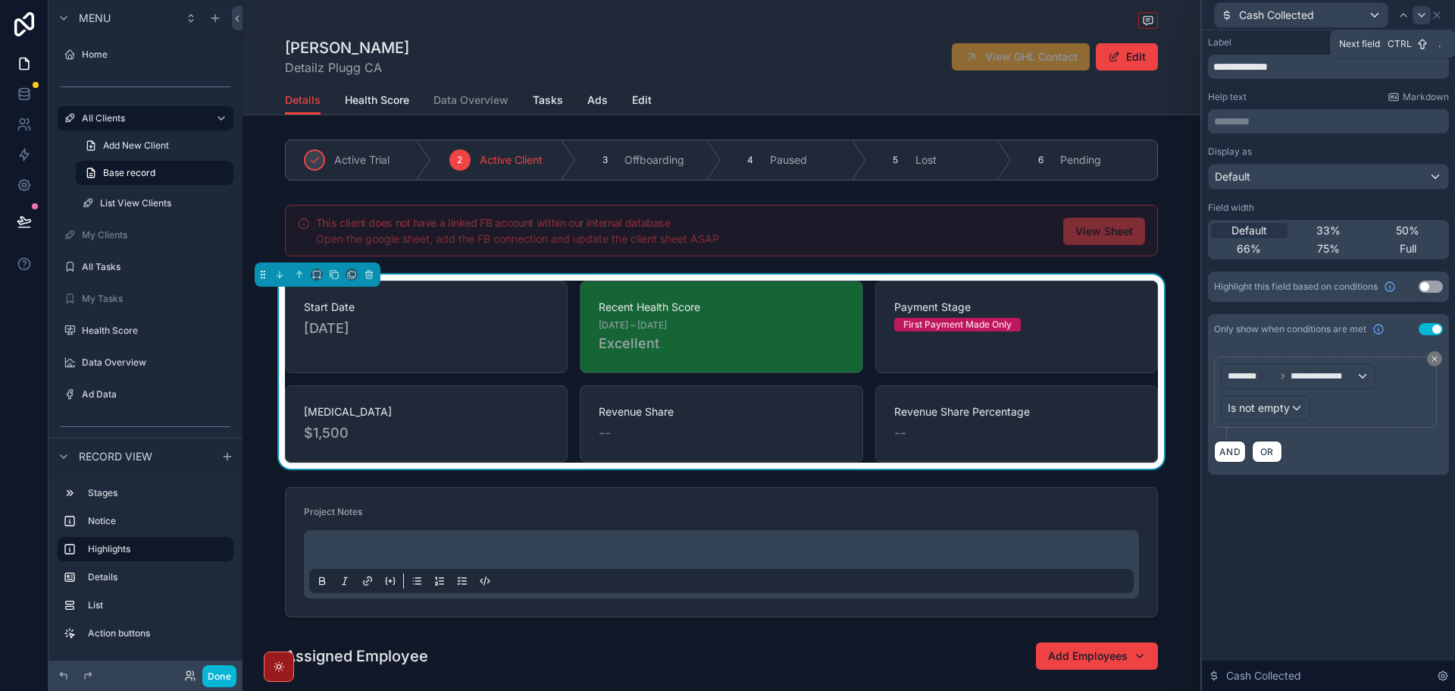
click at [1421, 9] on icon at bounding box center [1422, 15] width 12 height 12
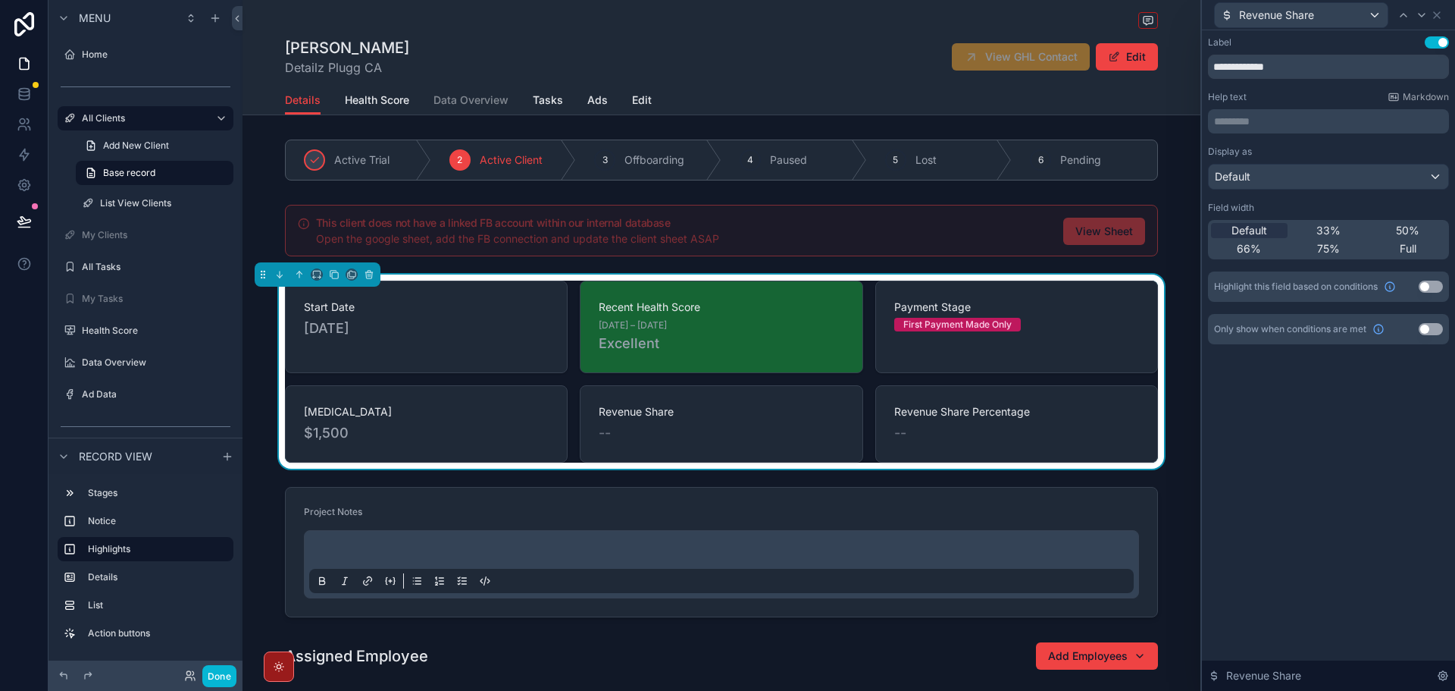
click at [1435, 331] on button "Use setting" at bounding box center [1431, 329] width 24 height 12
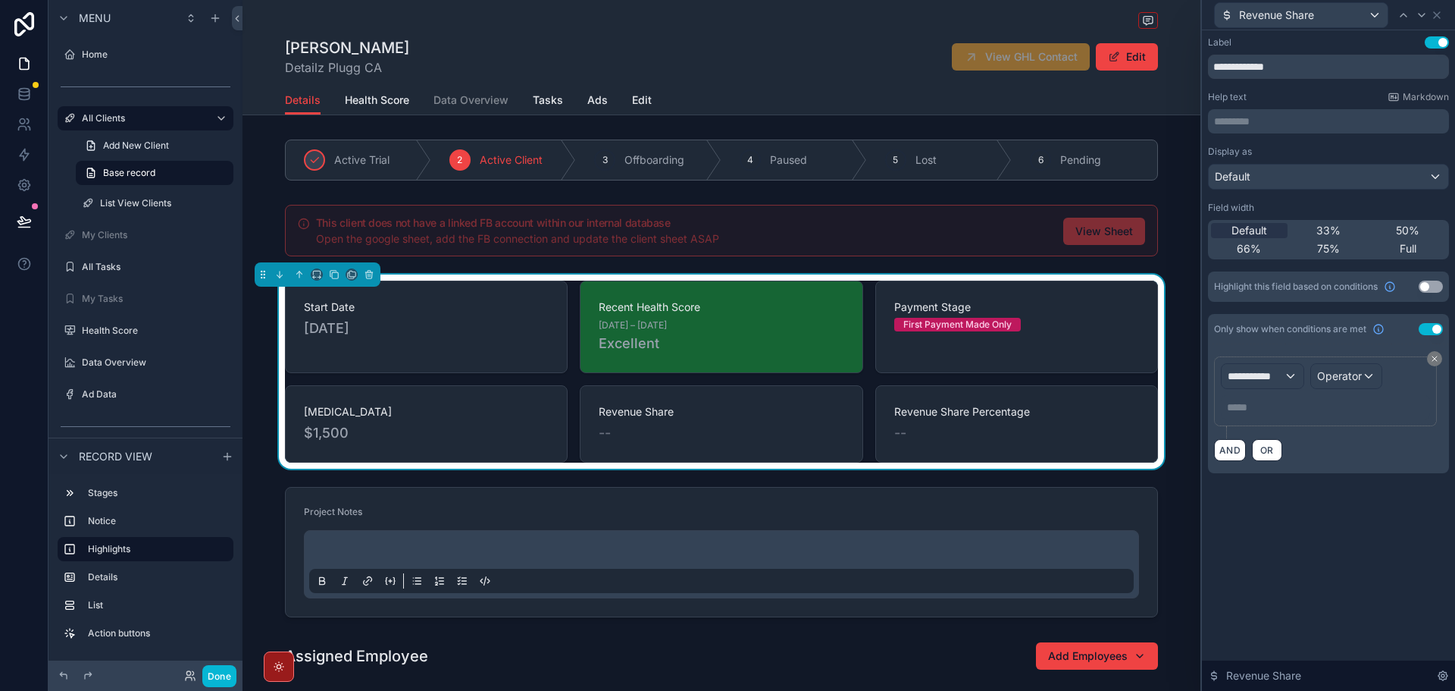
click at [1272, 391] on div "**********" at bounding box center [1325, 391] width 209 height 56
click at [1265, 379] on span "**********" at bounding box center [1256, 375] width 56 height 15
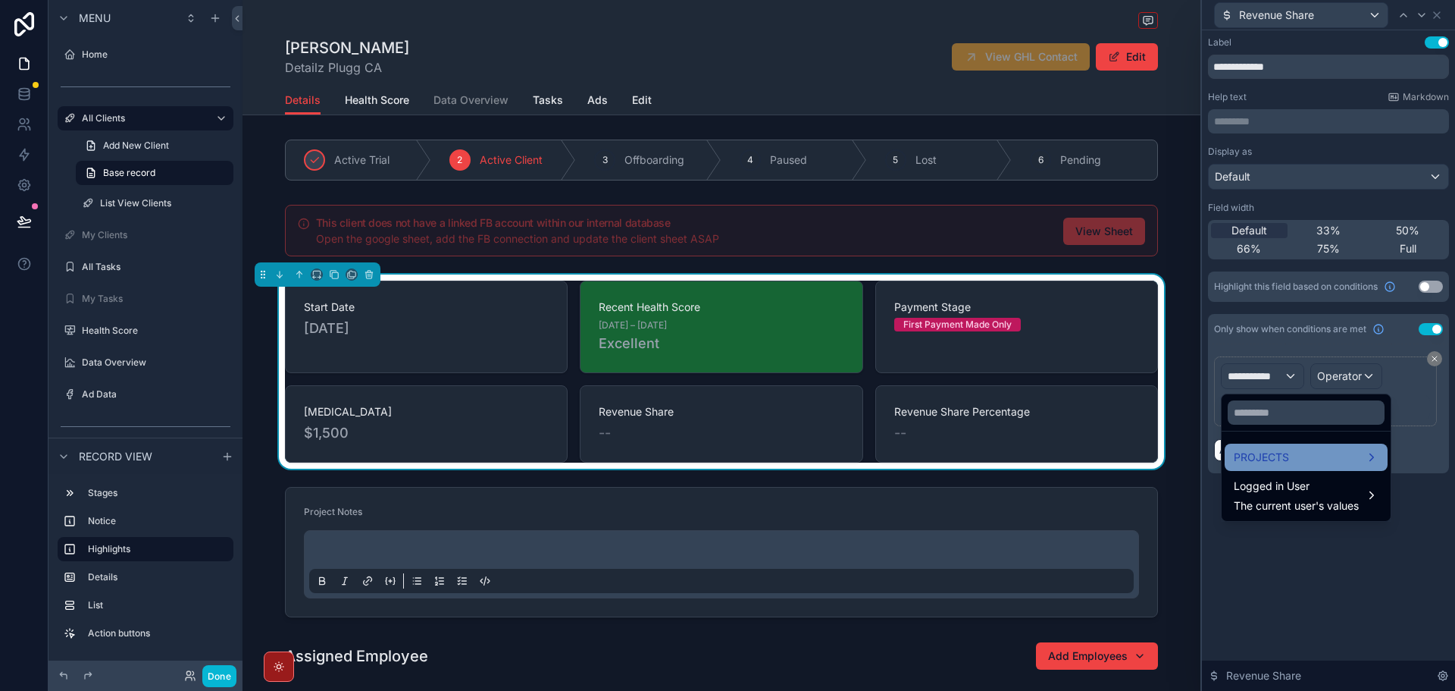
click at [1275, 457] on span "PROJECTS" at bounding box center [1261, 457] width 55 height 18
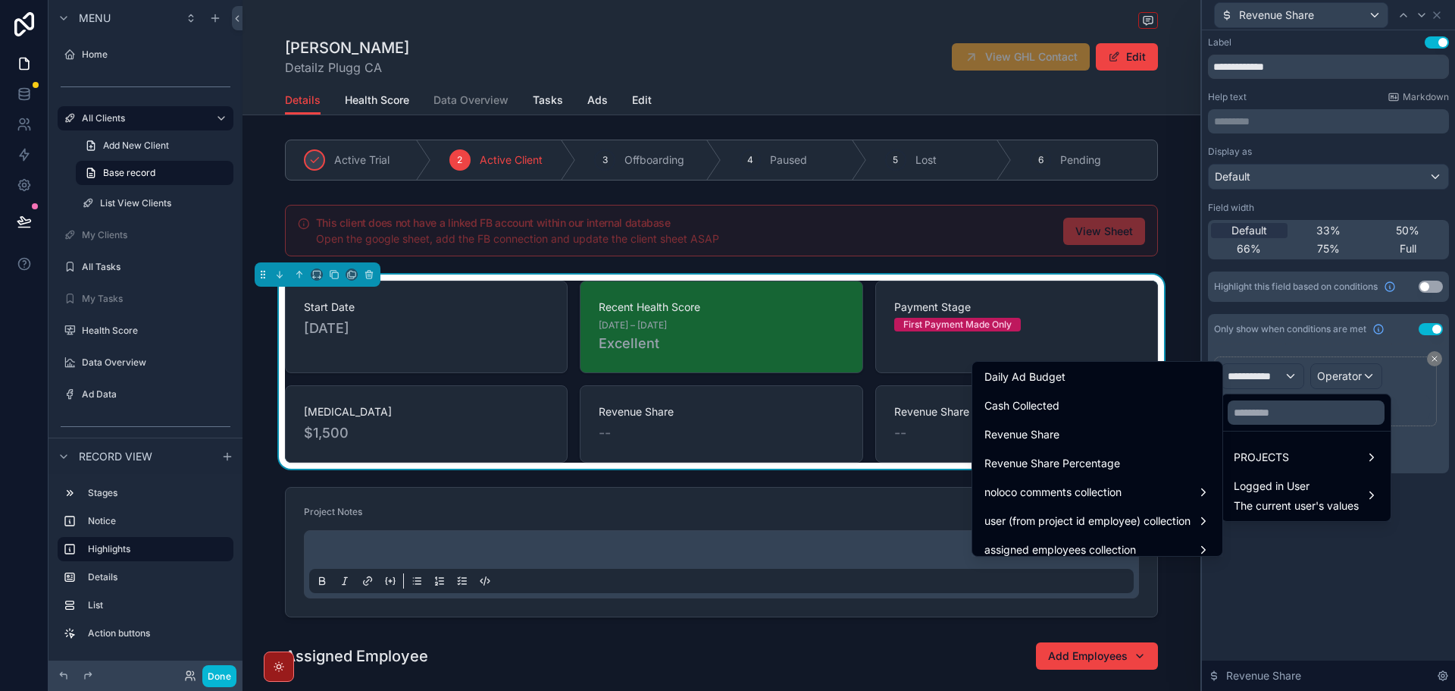
scroll to position [1213, 0]
click at [1074, 423] on div "Revenue Share" at bounding box center [1098, 432] width 244 height 27
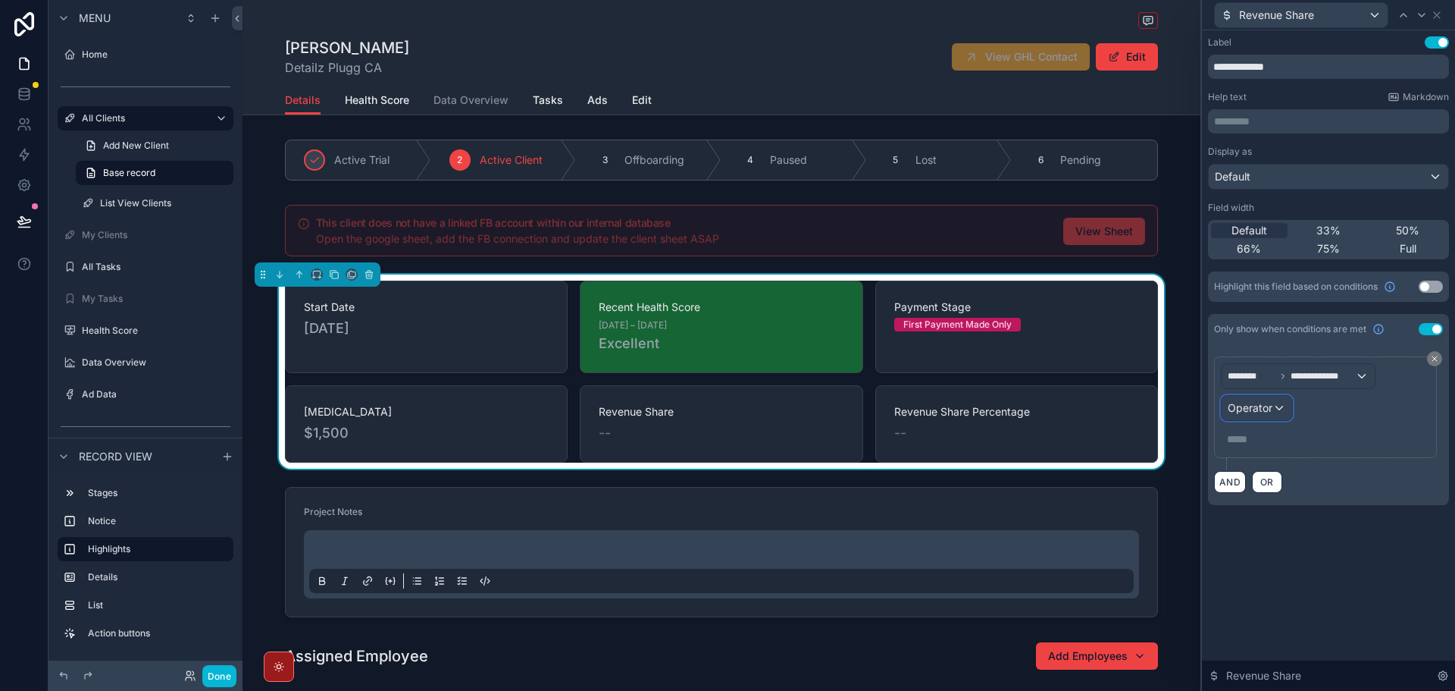
click at [1267, 406] on span "Operator" at bounding box center [1250, 407] width 45 height 13
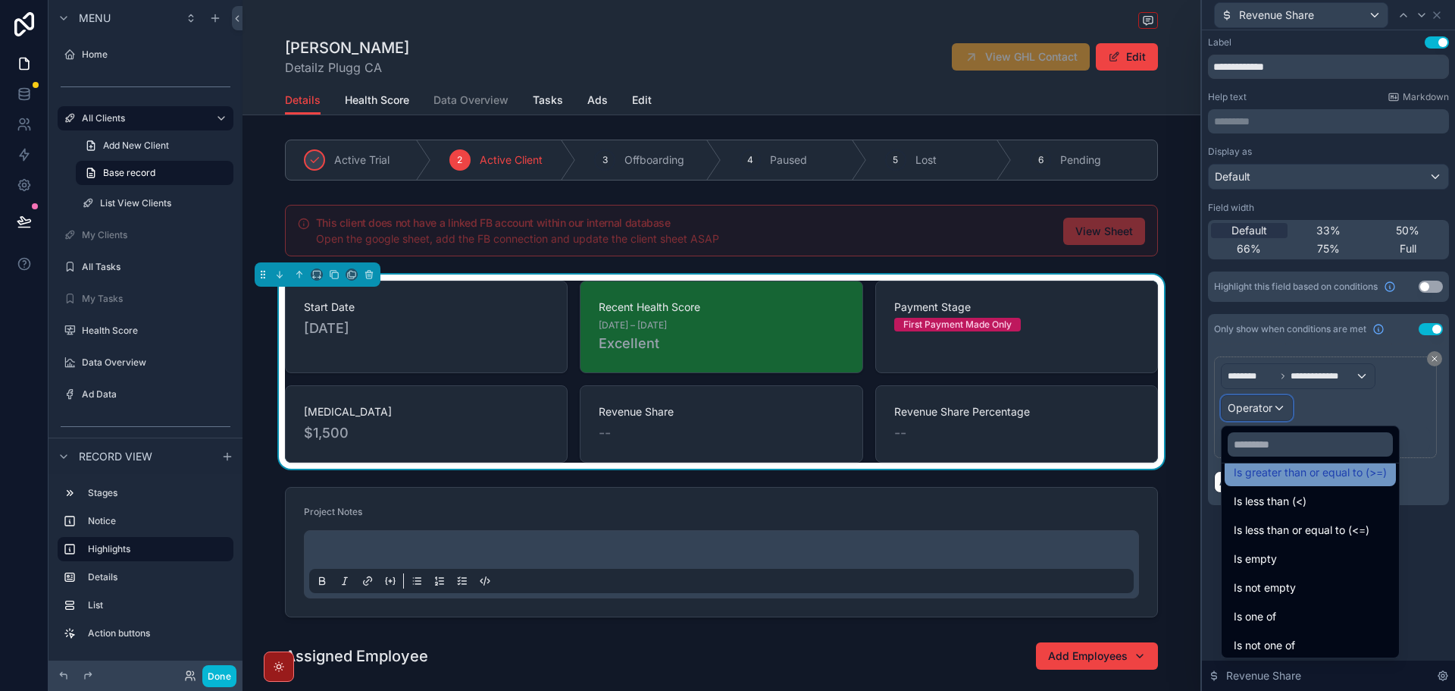
scroll to position [108, 0]
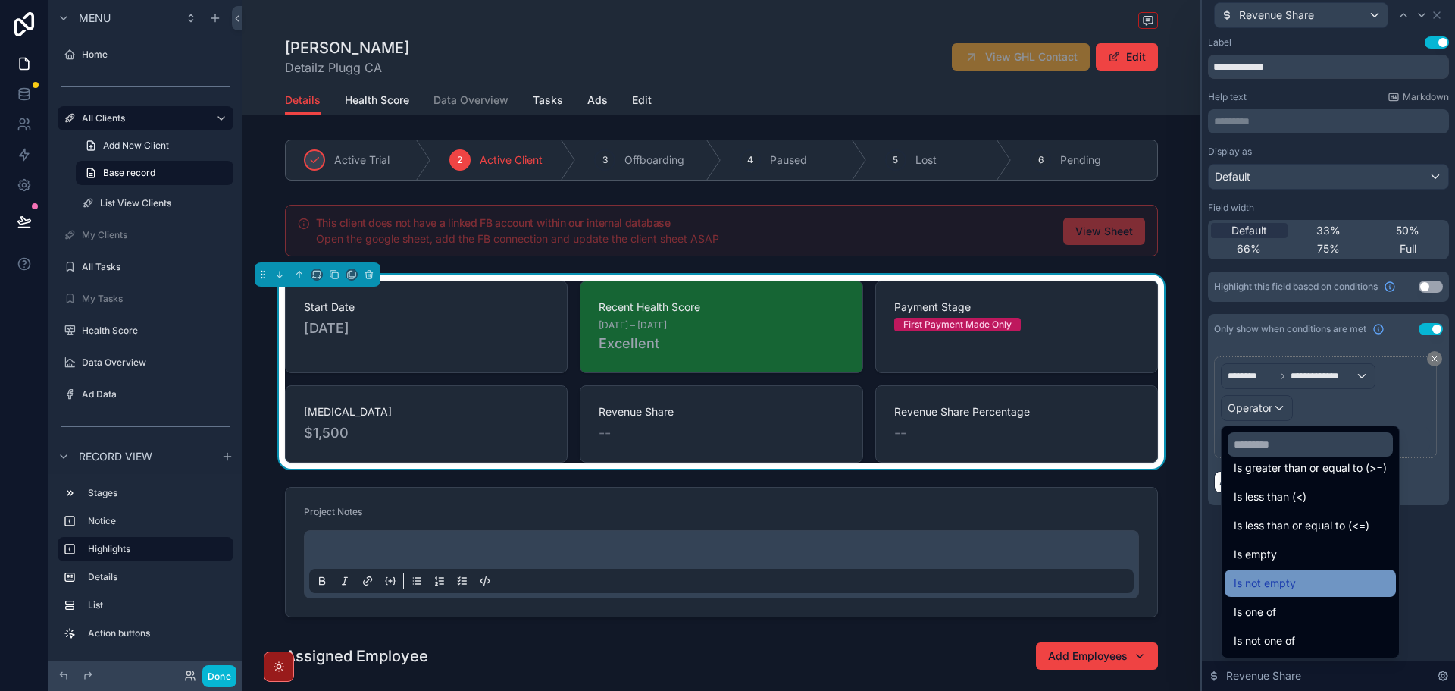
click at [1286, 584] on span "Is not empty" at bounding box center [1265, 583] width 62 height 18
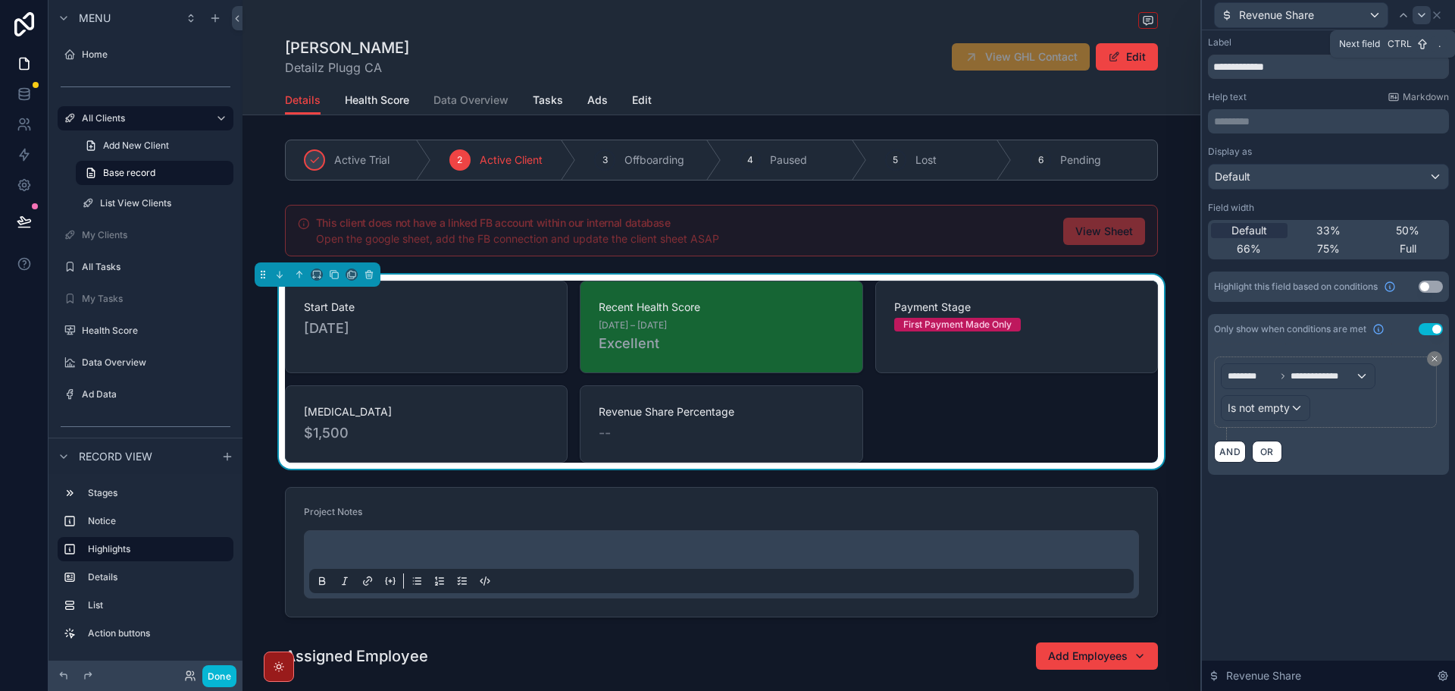
click at [1418, 17] on icon at bounding box center [1422, 15] width 12 height 12
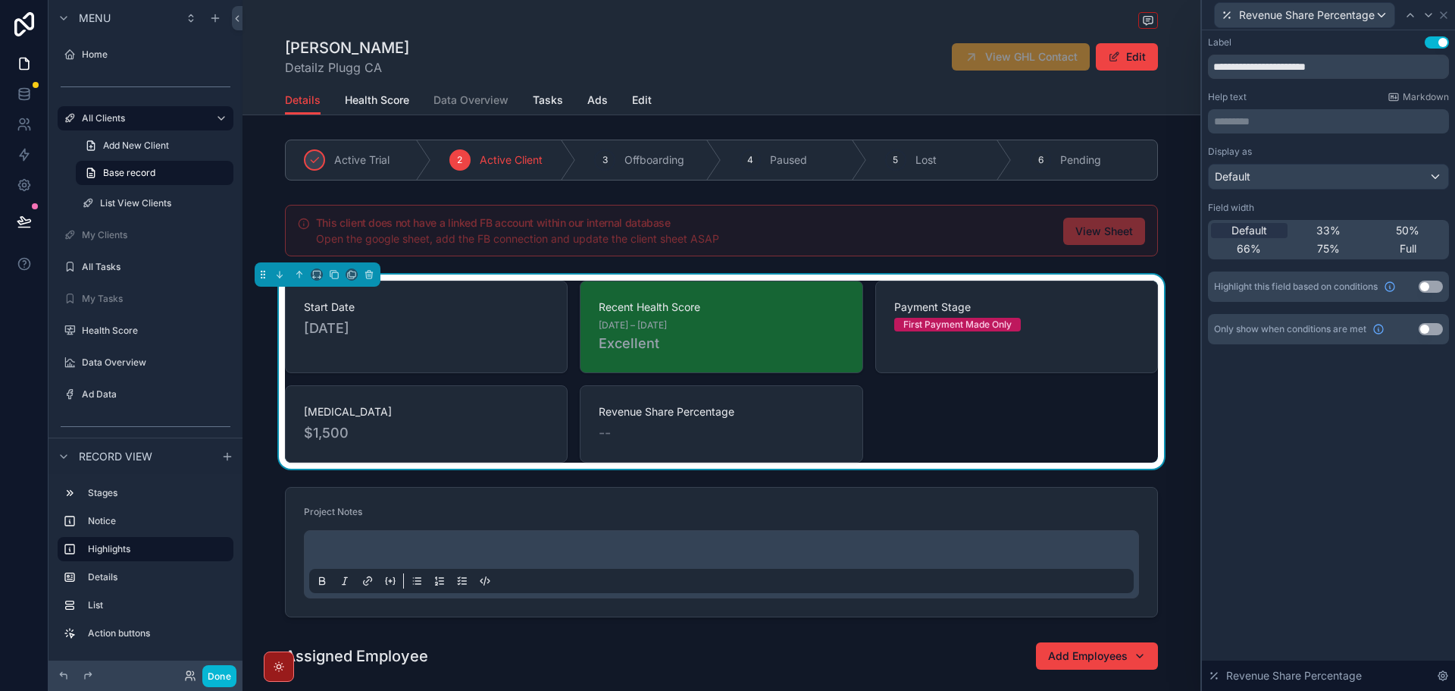
click at [1427, 326] on button "Use setting" at bounding box center [1431, 329] width 24 height 12
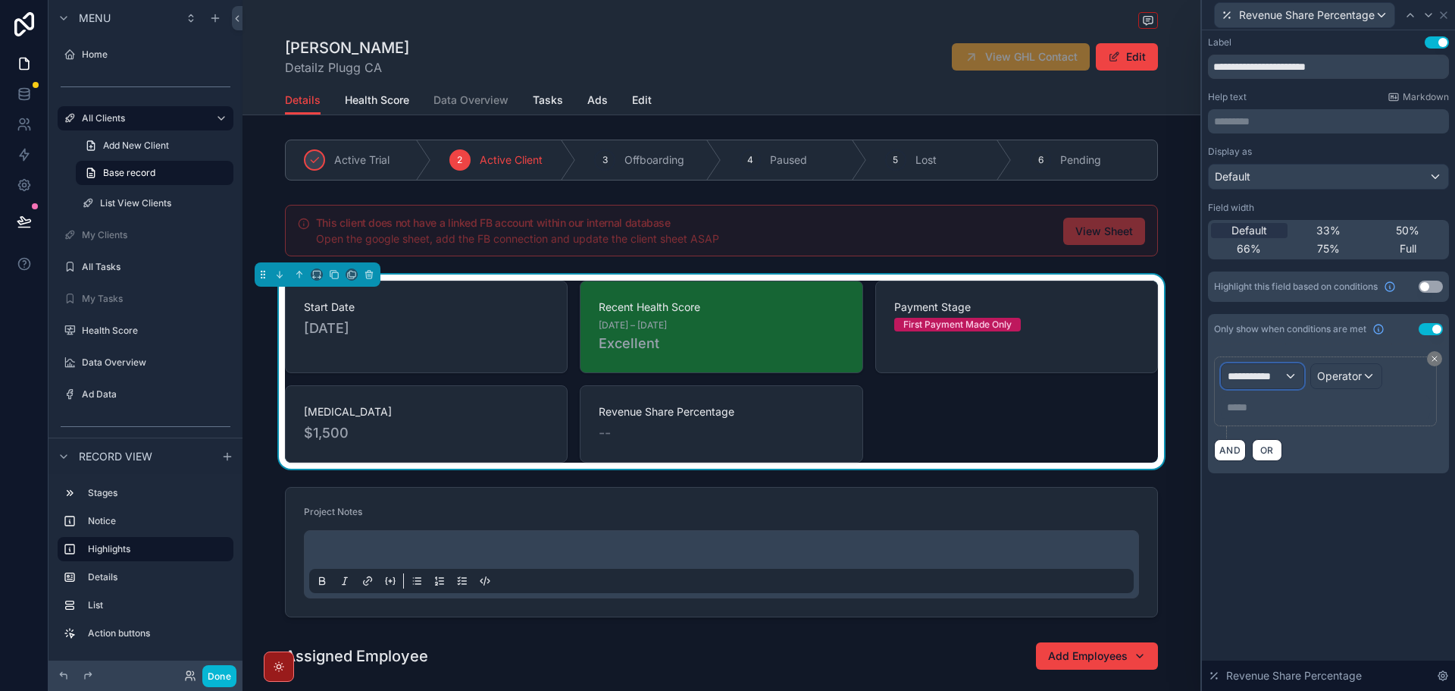
click at [1292, 379] on div "**********" at bounding box center [1263, 376] width 82 height 24
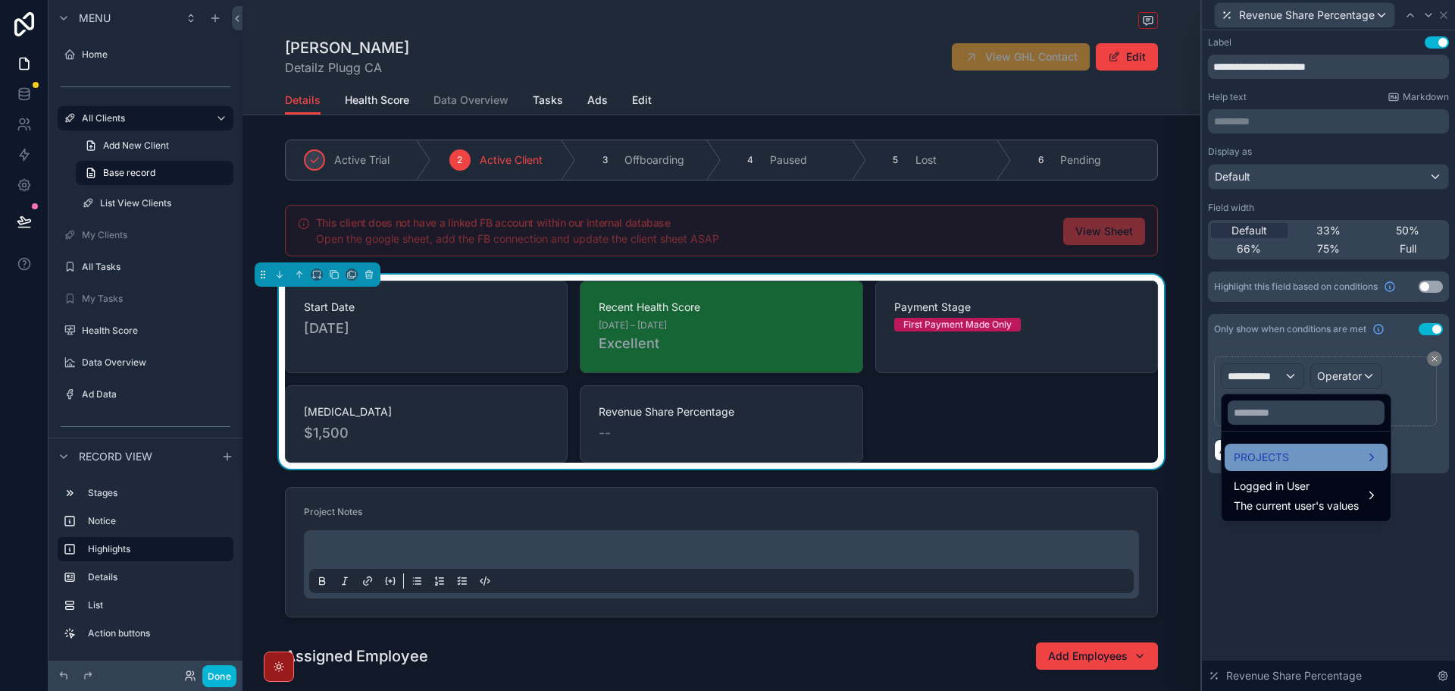
click at [1281, 452] on span "PROJECTS" at bounding box center [1261, 457] width 55 height 18
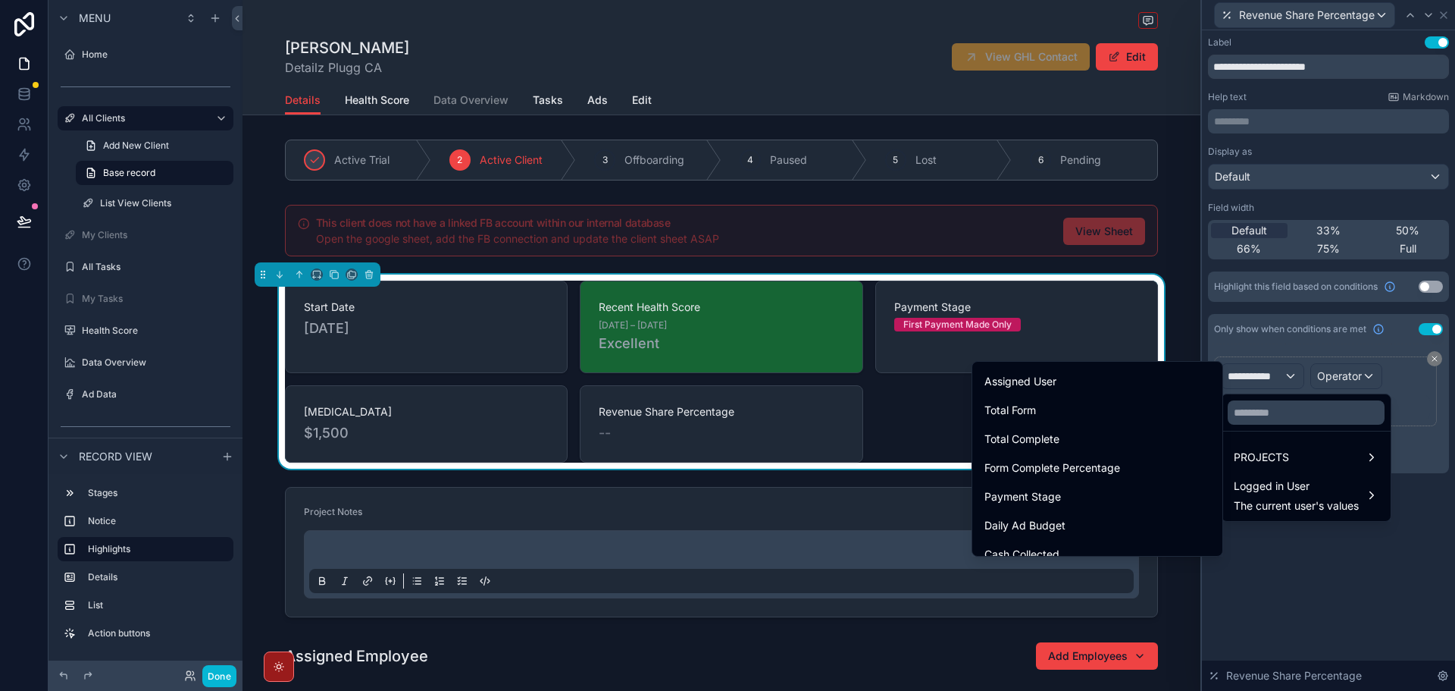
scroll to position [1214, 0]
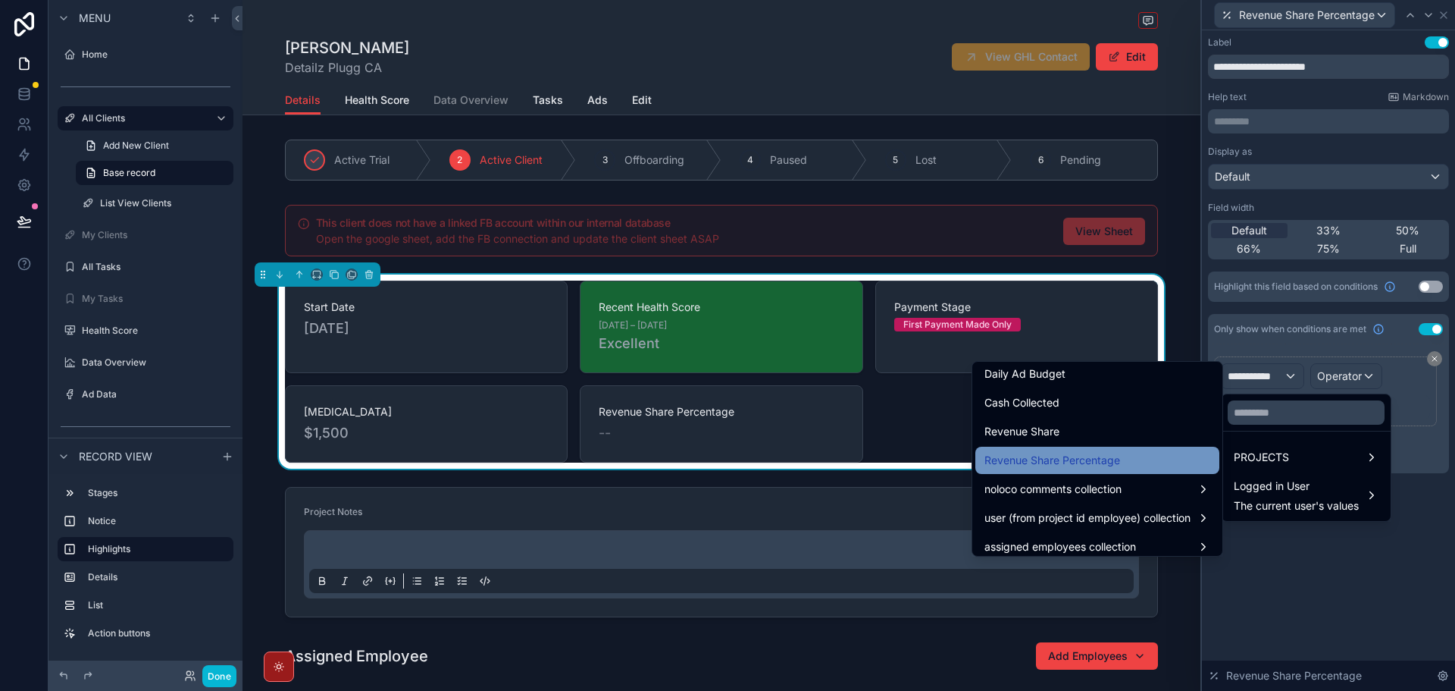
click at [1092, 466] on span "Revenue Share Percentage" at bounding box center [1053, 460] width 136 height 18
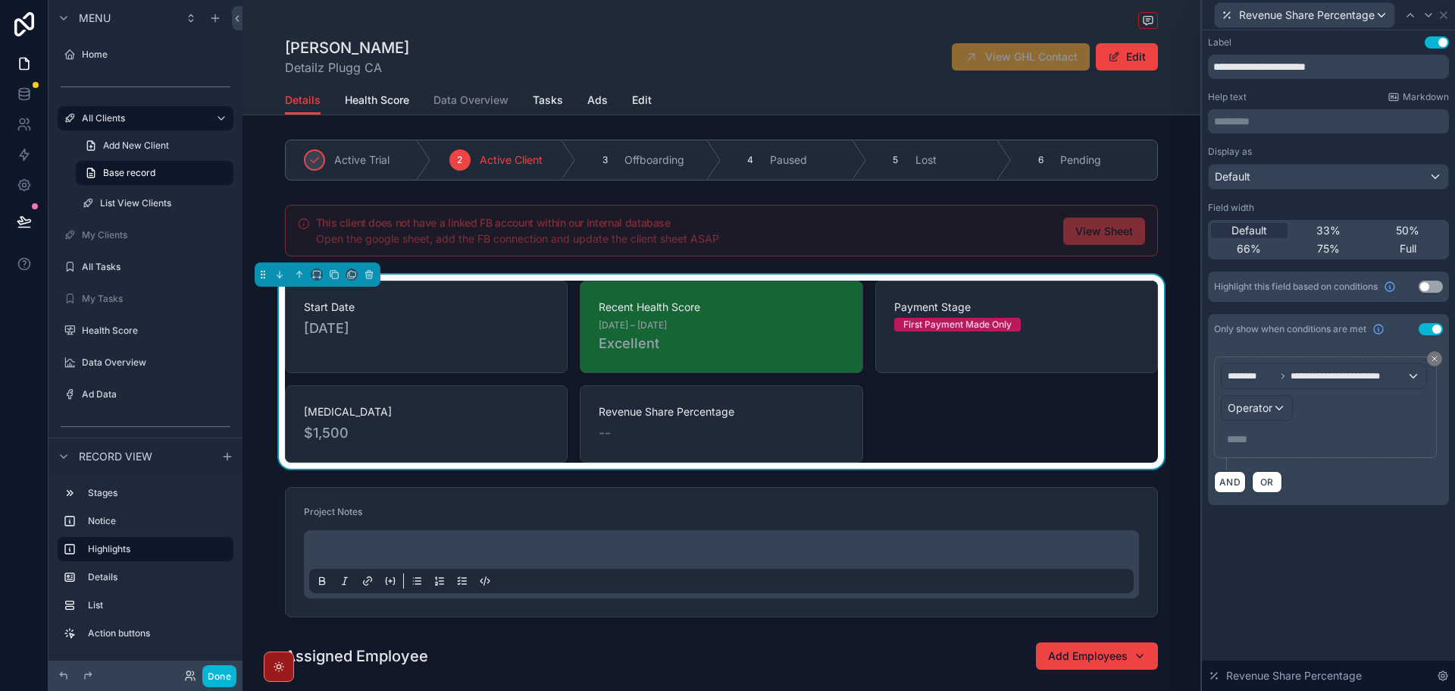
drag, startPoint x: 1295, startPoint y: 405, endPoint x: 1273, endPoint y: 414, distance: 23.8
click at [1274, 414] on div "**********" at bounding box center [1325, 407] width 209 height 88
click at [1273, 414] on div "Operator" at bounding box center [1257, 408] width 70 height 24
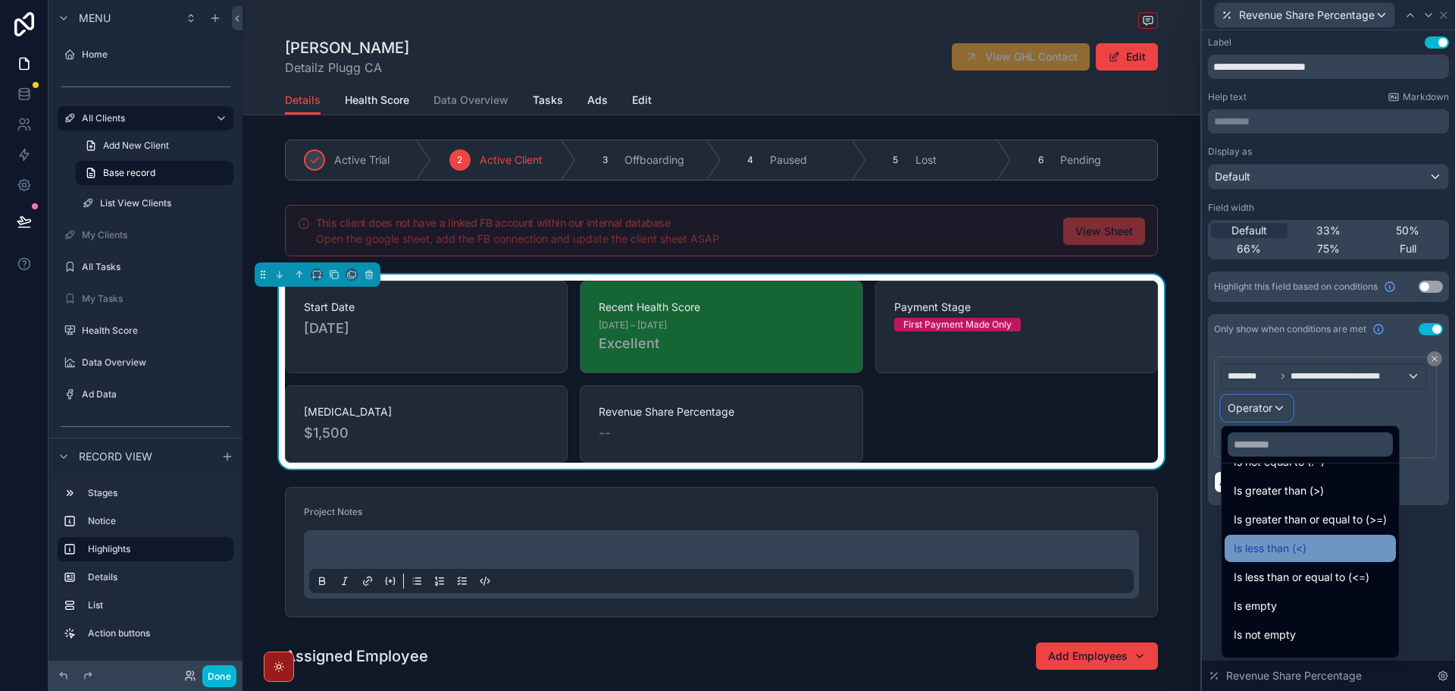
scroll to position [108, 0]
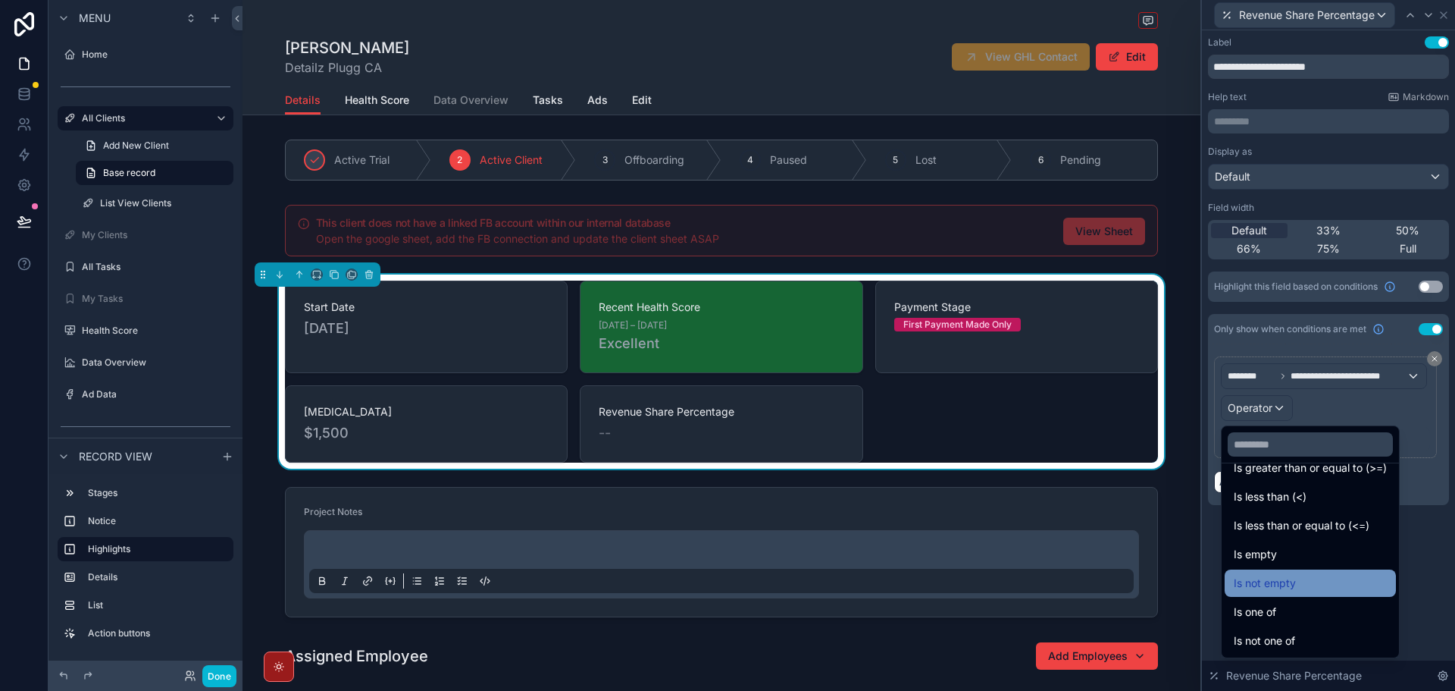
click at [1285, 586] on span "Is not empty" at bounding box center [1265, 583] width 62 height 18
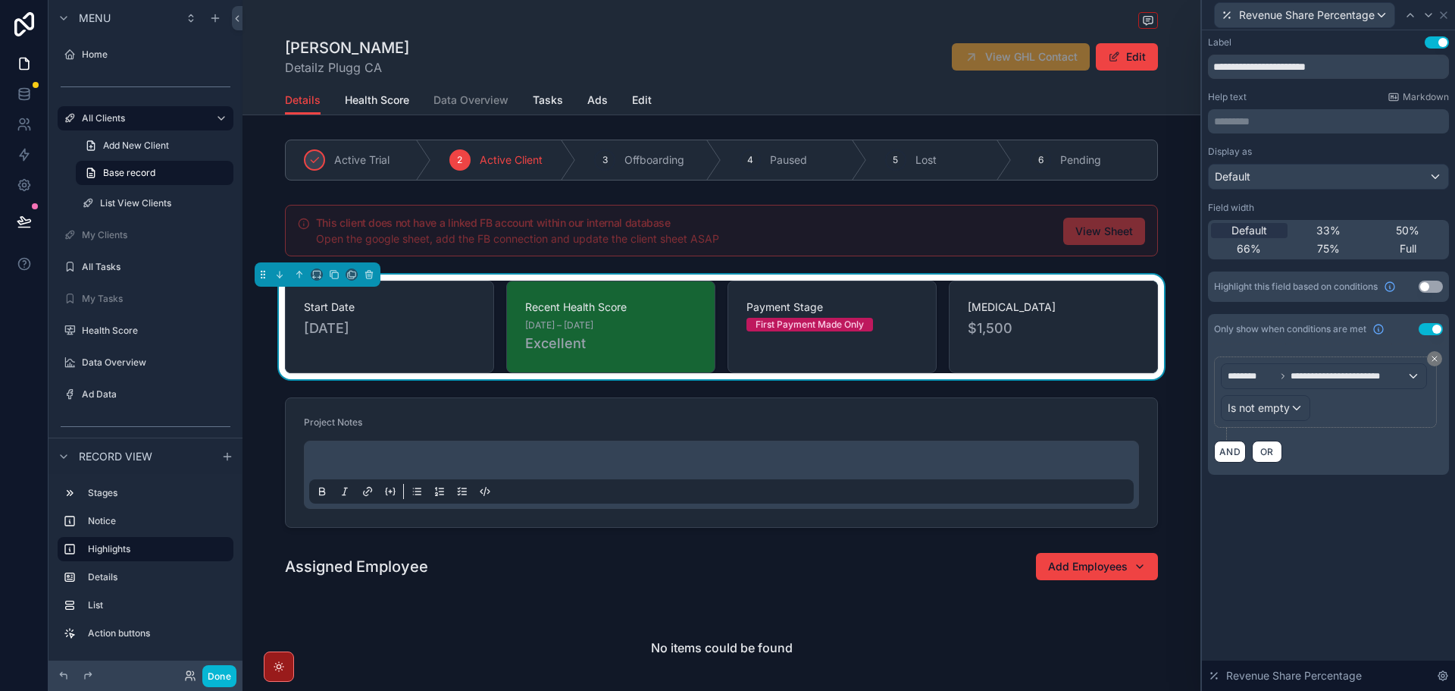
click at [1308, 572] on div "**********" at bounding box center [1328, 360] width 253 height 660
click at [221, 675] on button "Done" at bounding box center [219, 676] width 34 height 22
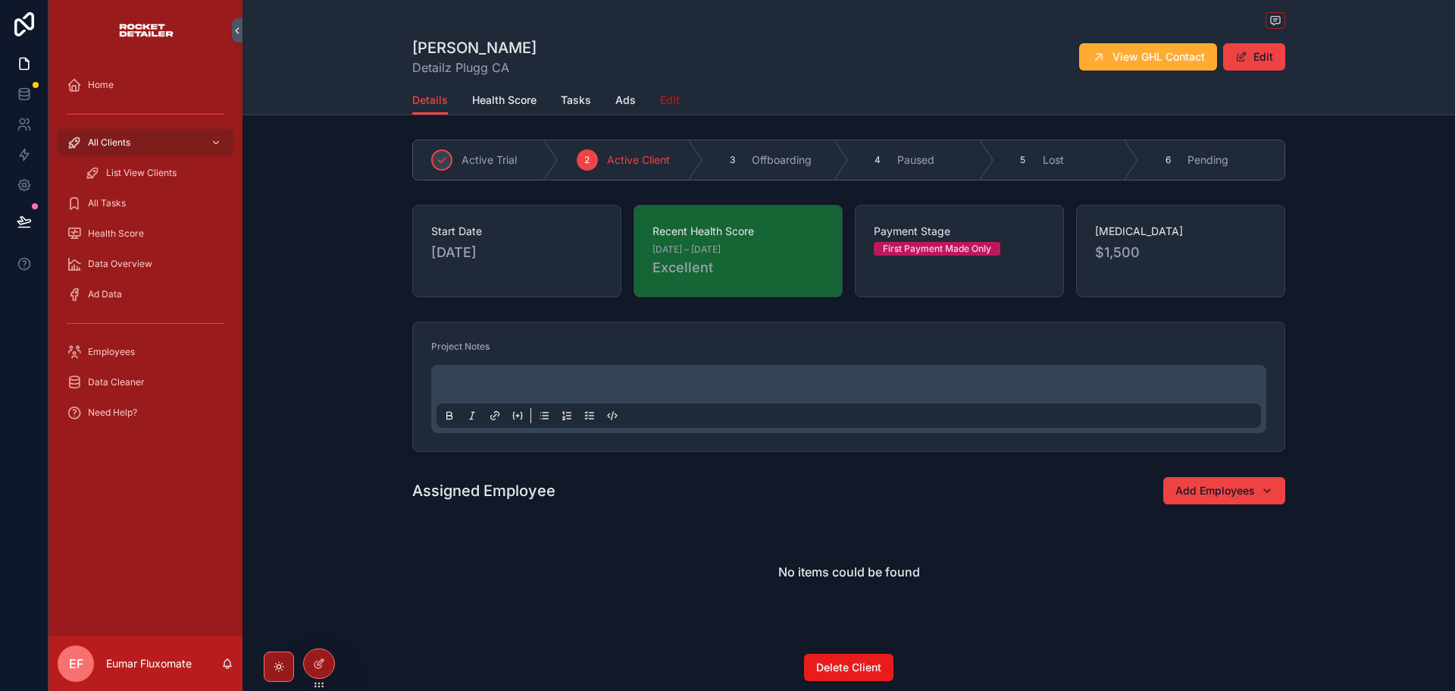
click at [662, 97] on span "Edit" at bounding box center [670, 99] width 20 height 15
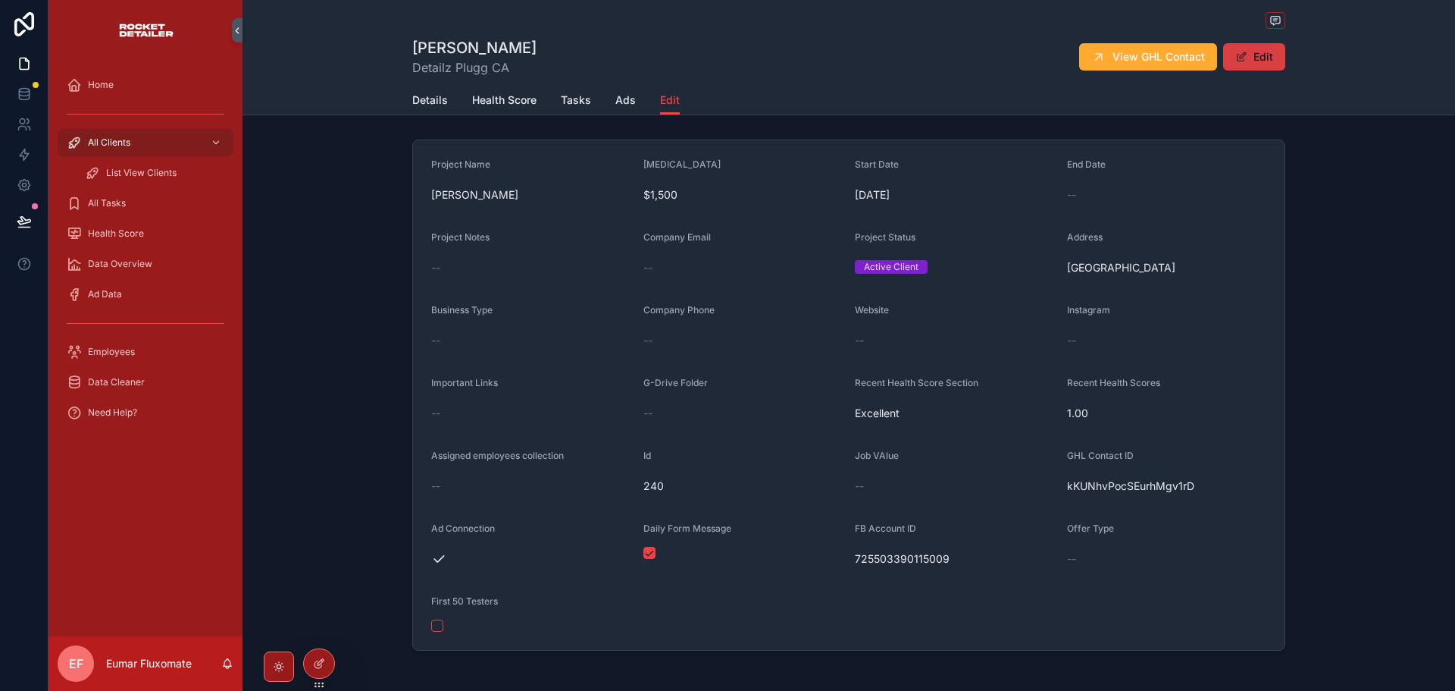
click at [1255, 59] on button "Edit" at bounding box center [1254, 56] width 62 height 27
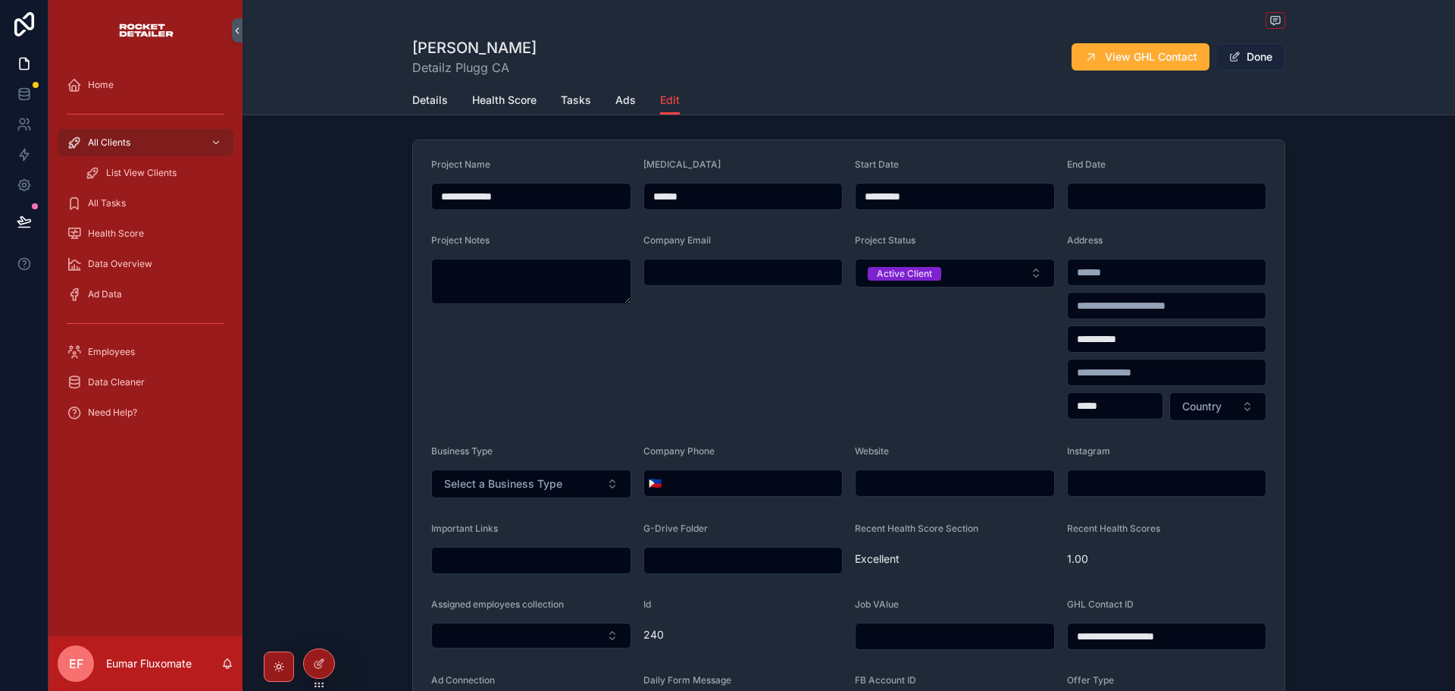
click at [1240, 58] on button "Done" at bounding box center [1251, 56] width 70 height 27
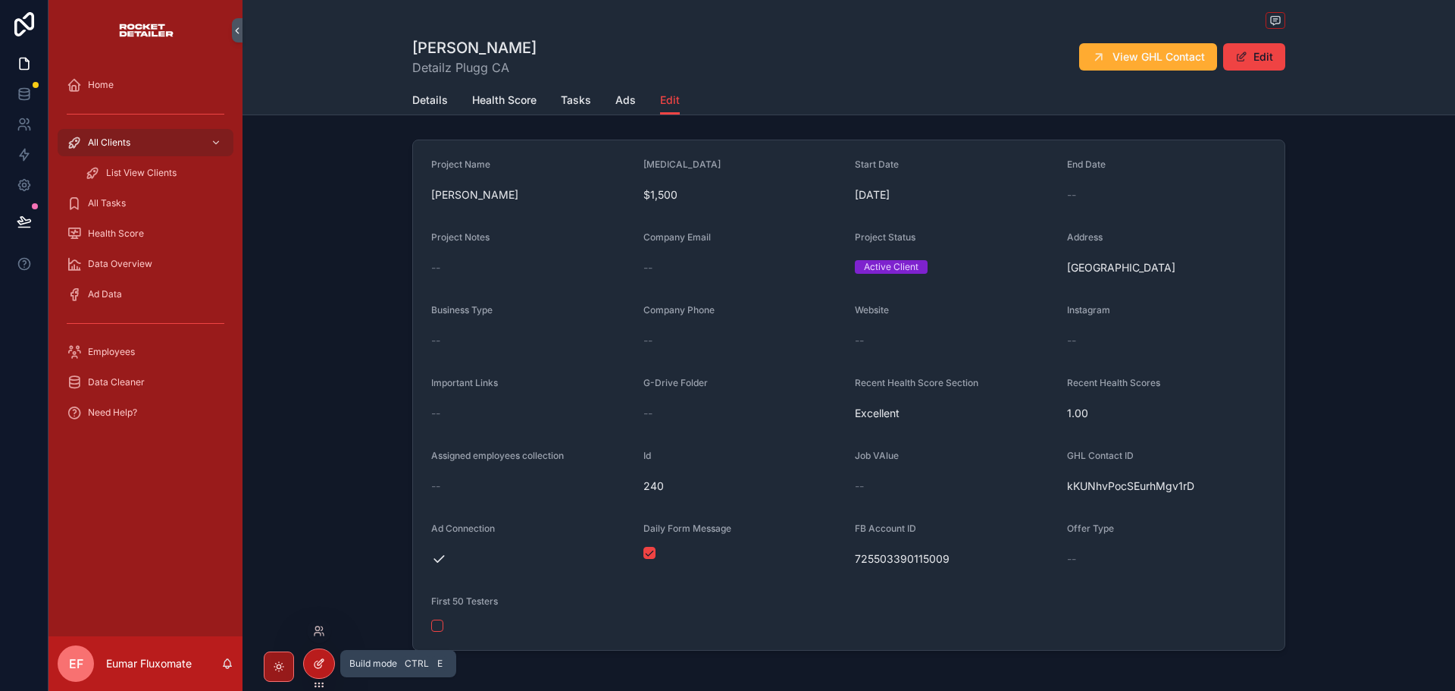
click at [326, 655] on div at bounding box center [319, 663] width 30 height 29
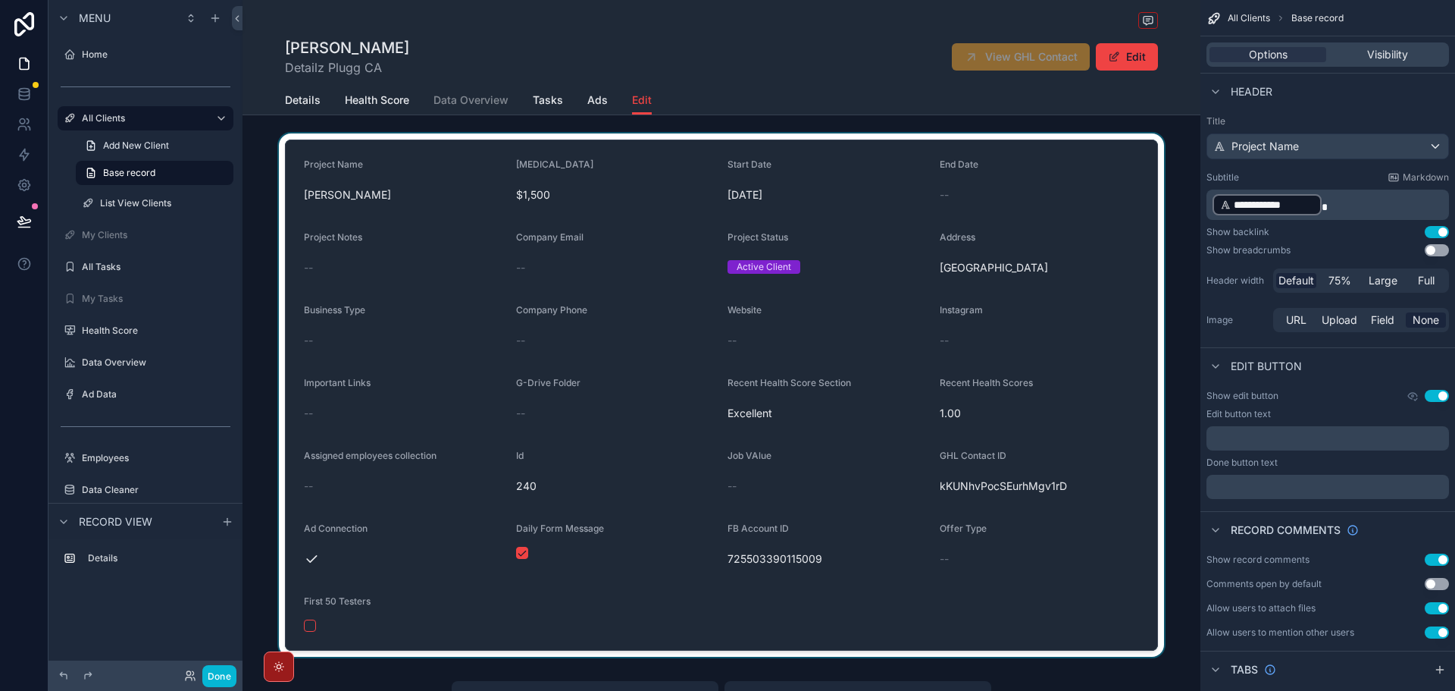
click at [1114, 403] on div "scrollable content" at bounding box center [722, 394] width 958 height 523
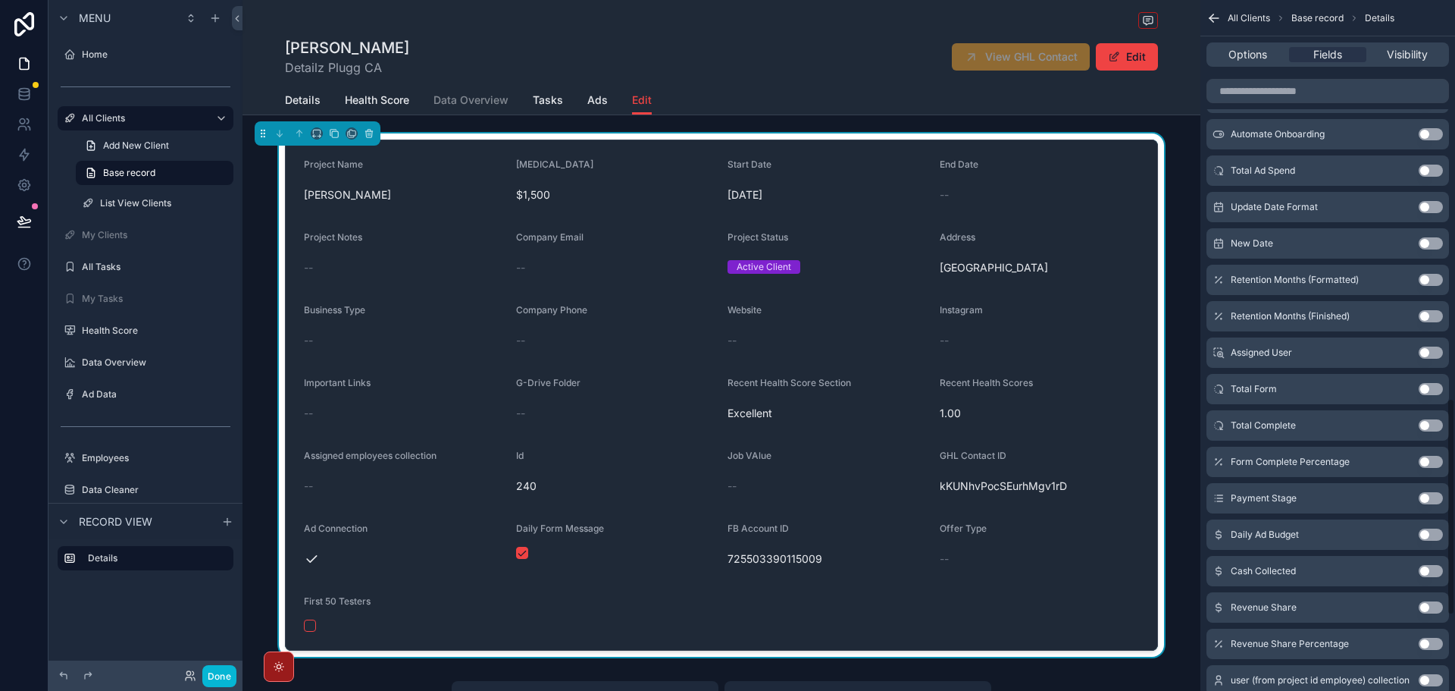
scroll to position [1289, 0]
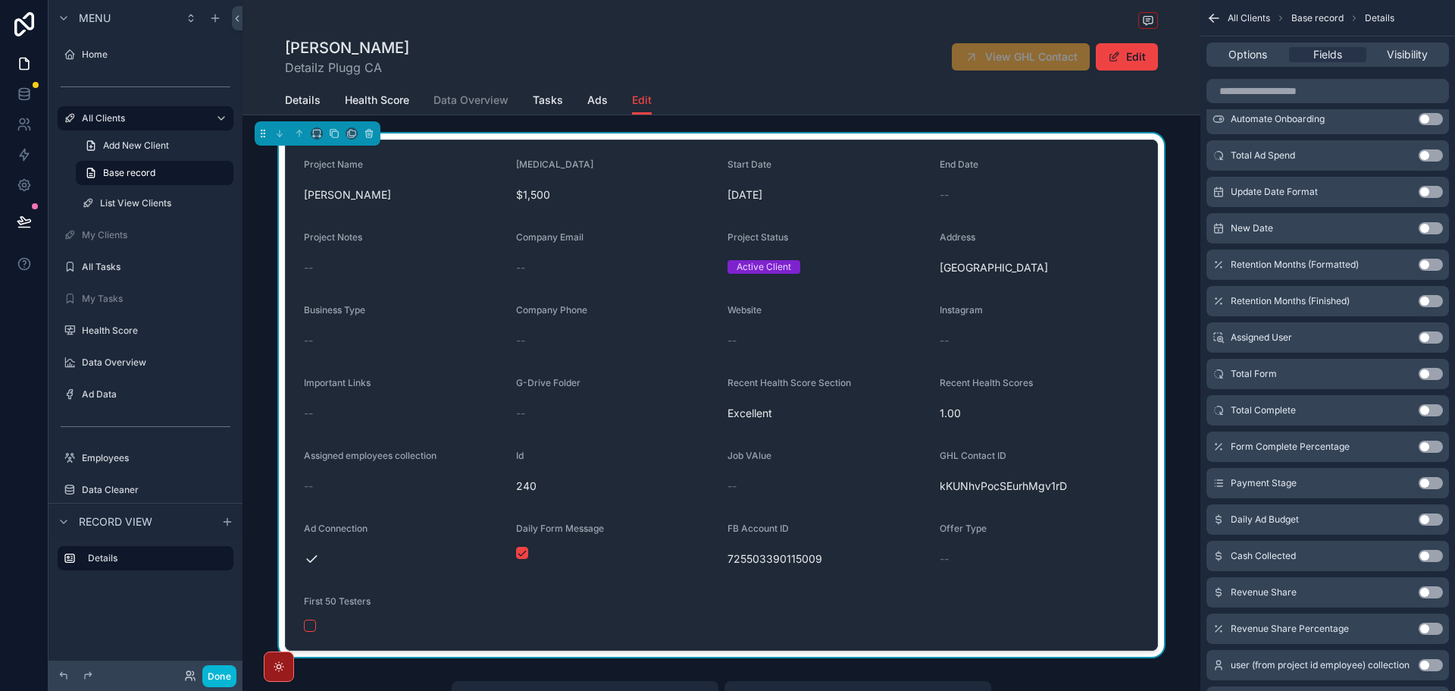
click at [1426, 556] on button "Use setting" at bounding box center [1431, 556] width 24 height 12
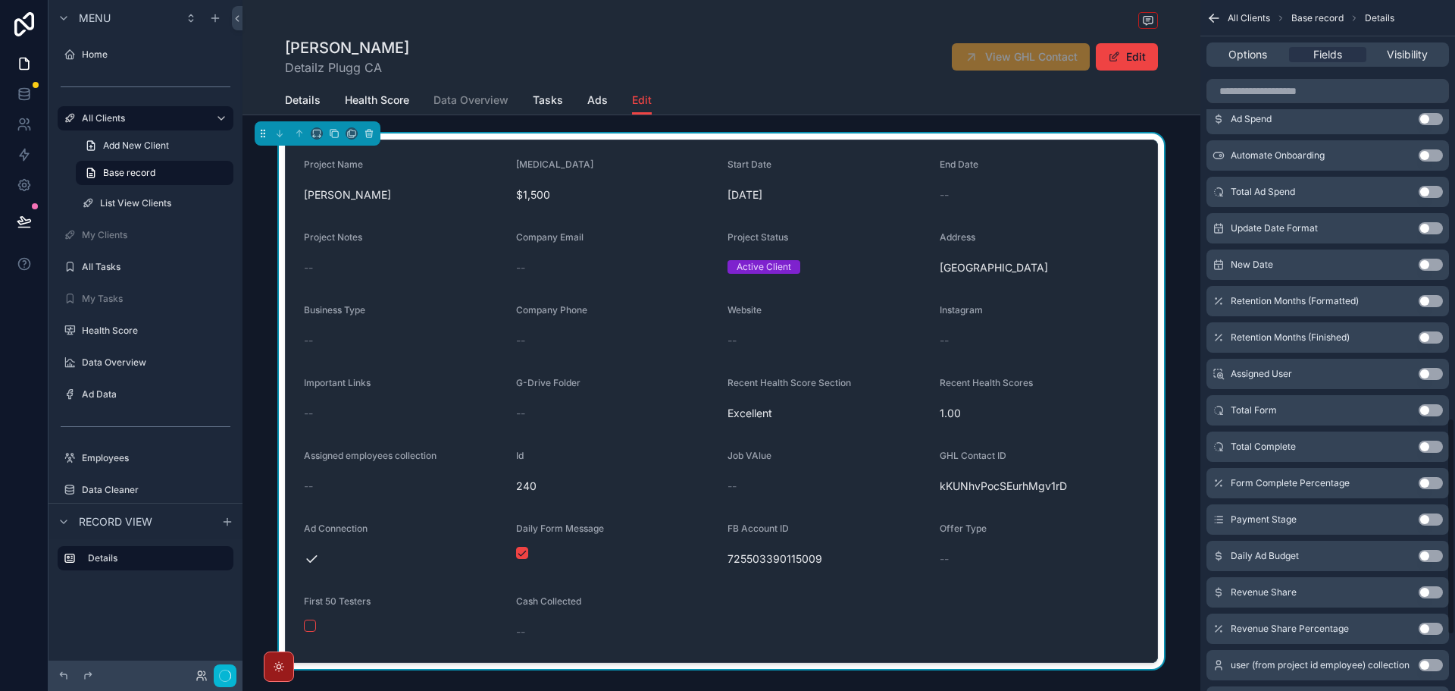
scroll to position [1325, 0]
click at [1426, 556] on button "Use setting" at bounding box center [1431, 556] width 24 height 12
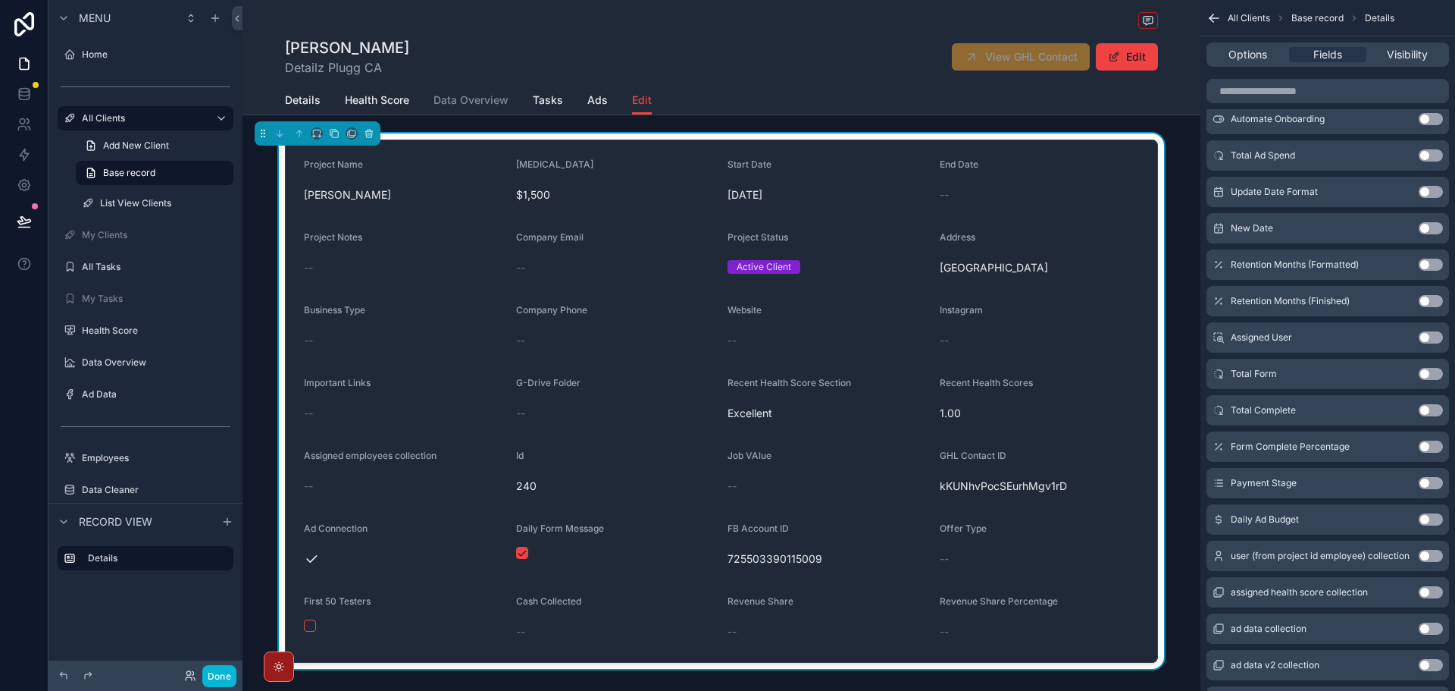
click at [1432, 484] on button "Use setting" at bounding box center [1431, 483] width 24 height 12
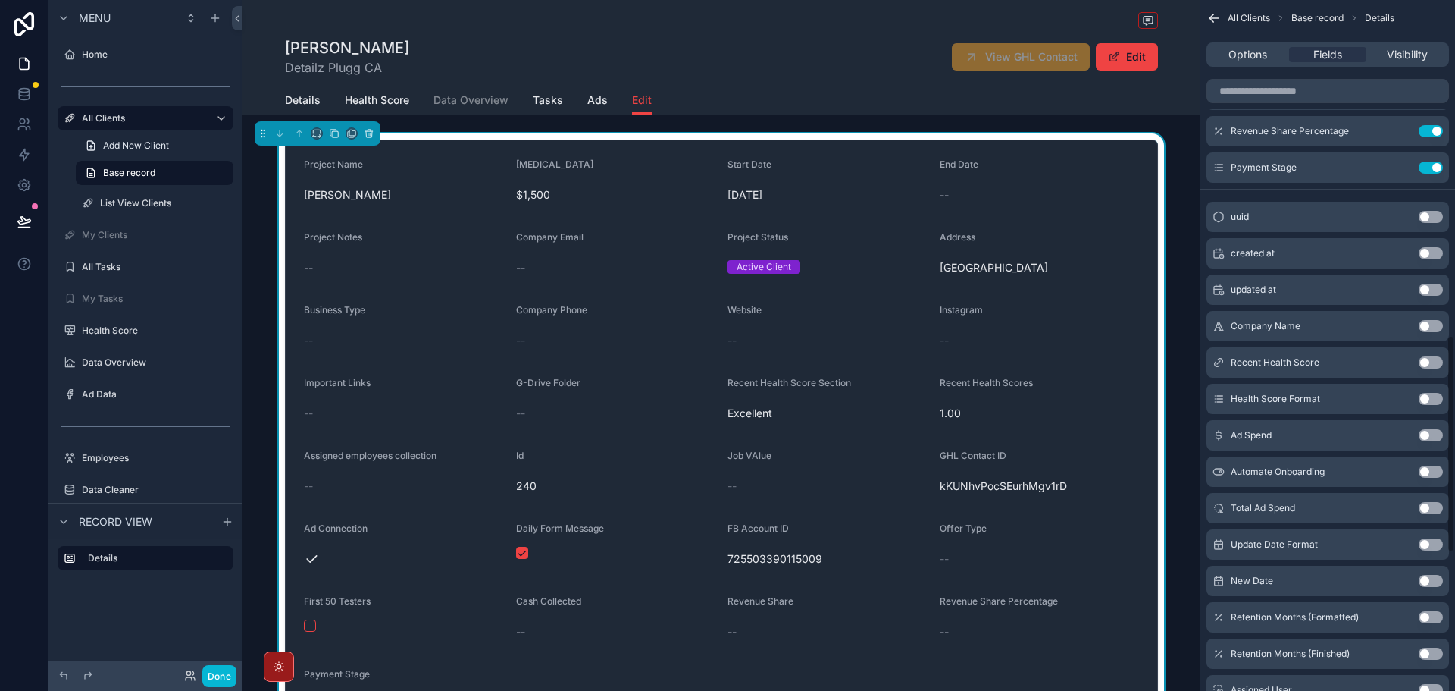
scroll to position [1055, 0]
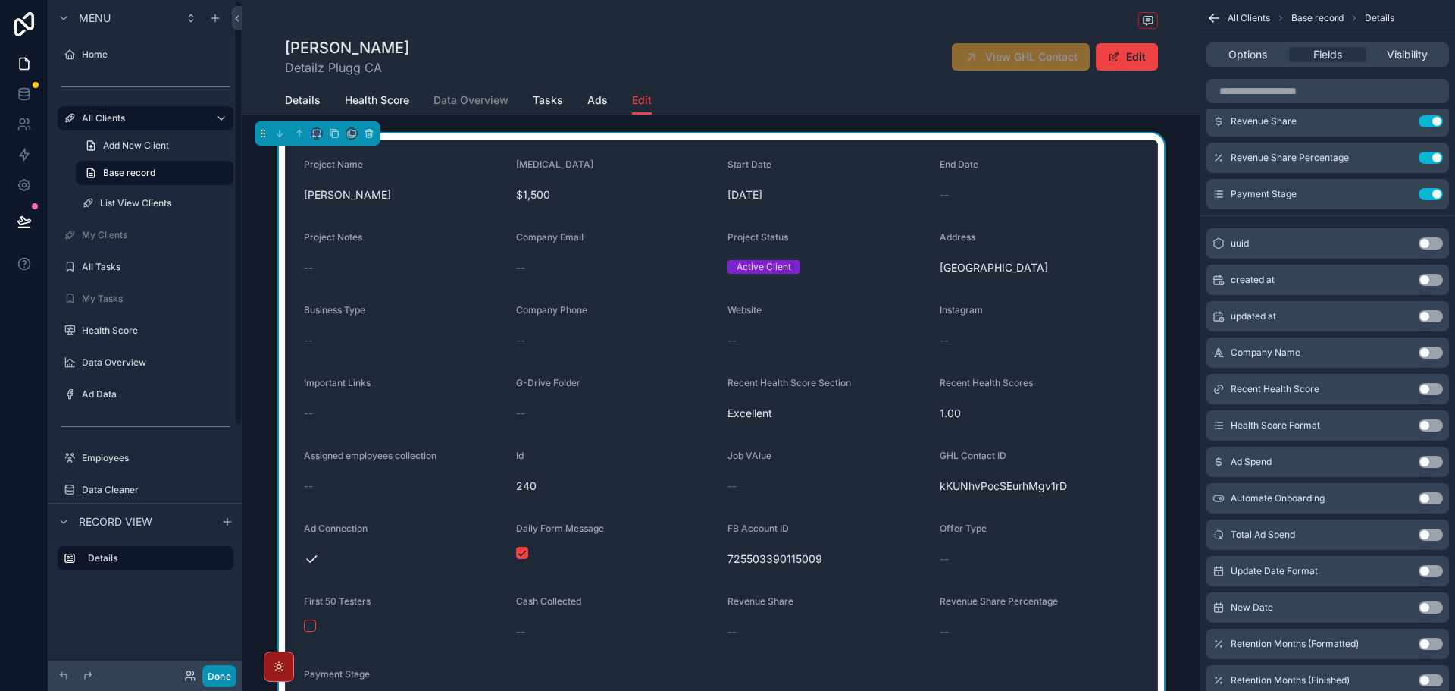
click at [211, 673] on button "Done" at bounding box center [219, 676] width 34 height 22
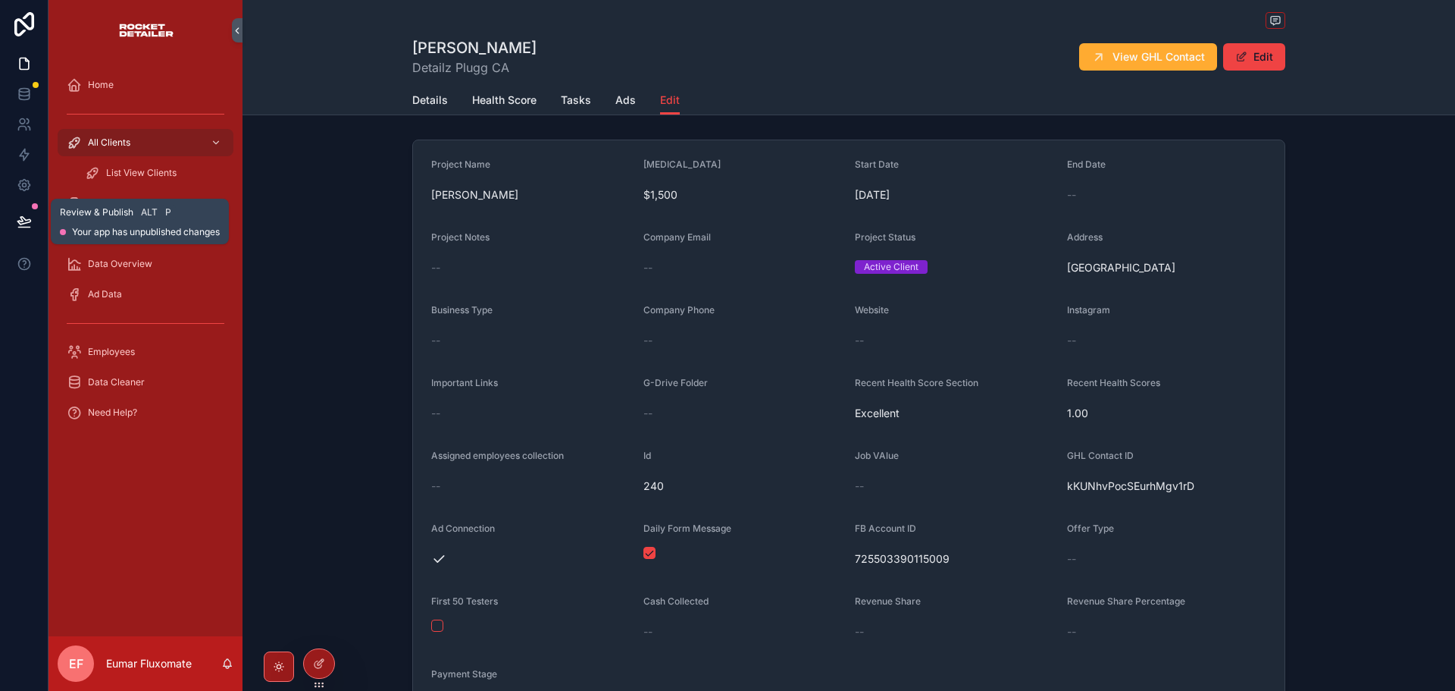
click at [23, 225] on icon at bounding box center [24, 221] width 15 height 15
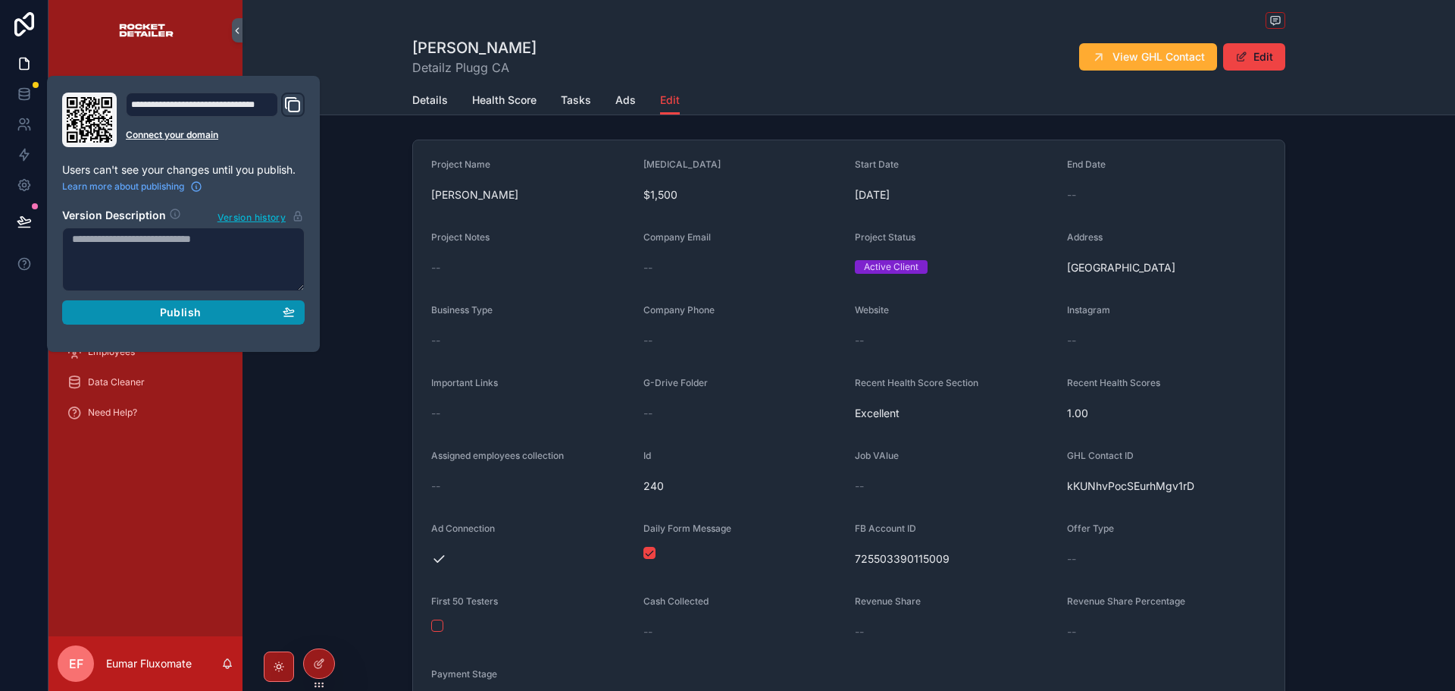
click at [171, 302] on button "Publish" at bounding box center [183, 312] width 243 height 24
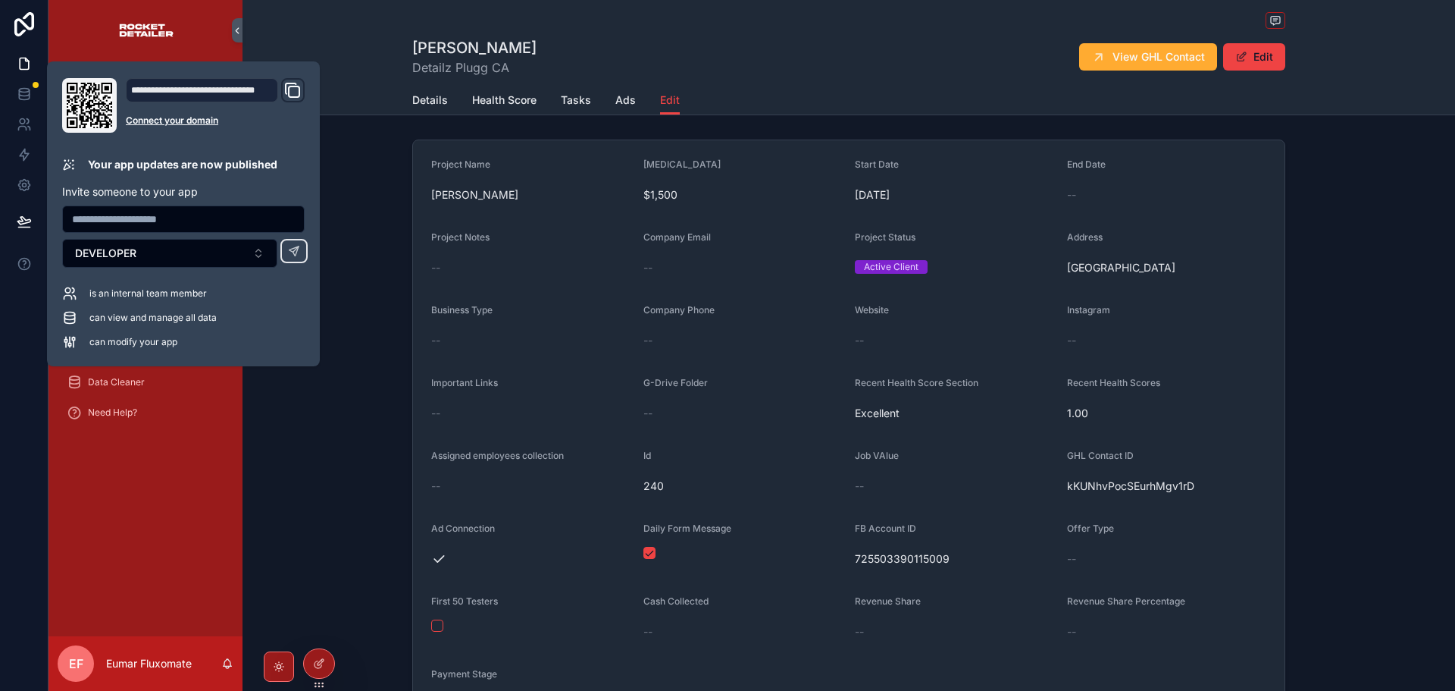
click at [331, 33] on div "[PERSON_NAME] Detailz Plugg CA View GHL Contact Edit Edit Details Health Score …" at bounding box center [849, 57] width 1213 height 115
